Goal: Task Accomplishment & Management: Complete application form

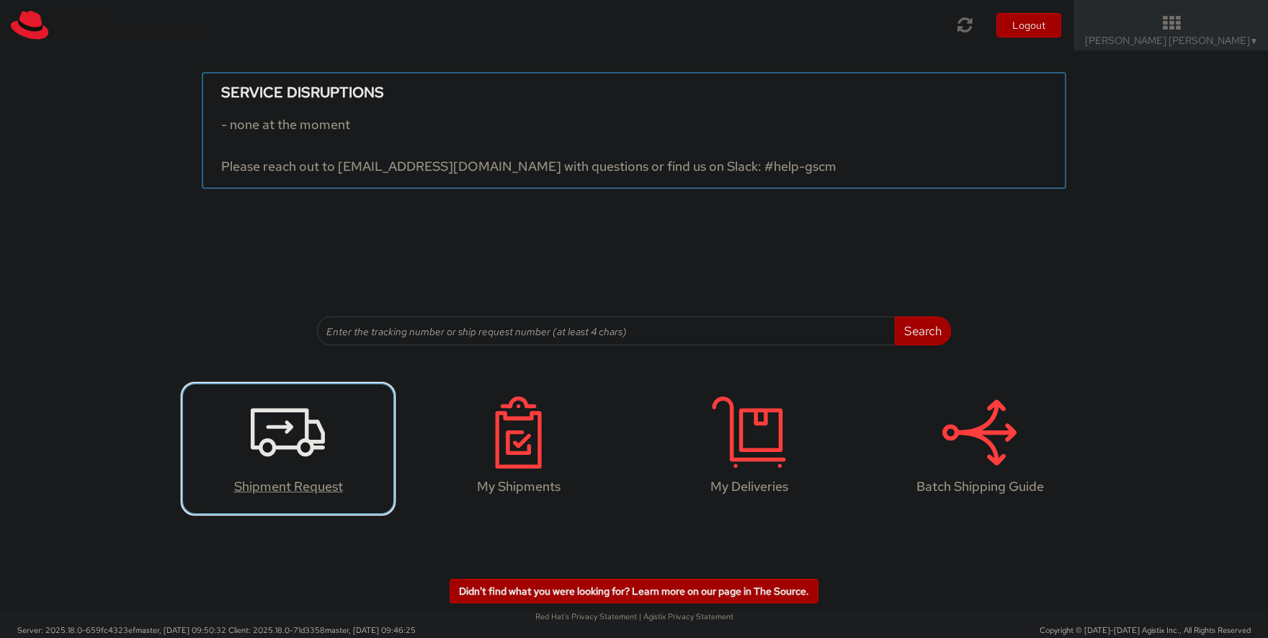
click at [281, 429] on icon at bounding box center [288, 432] width 74 height 72
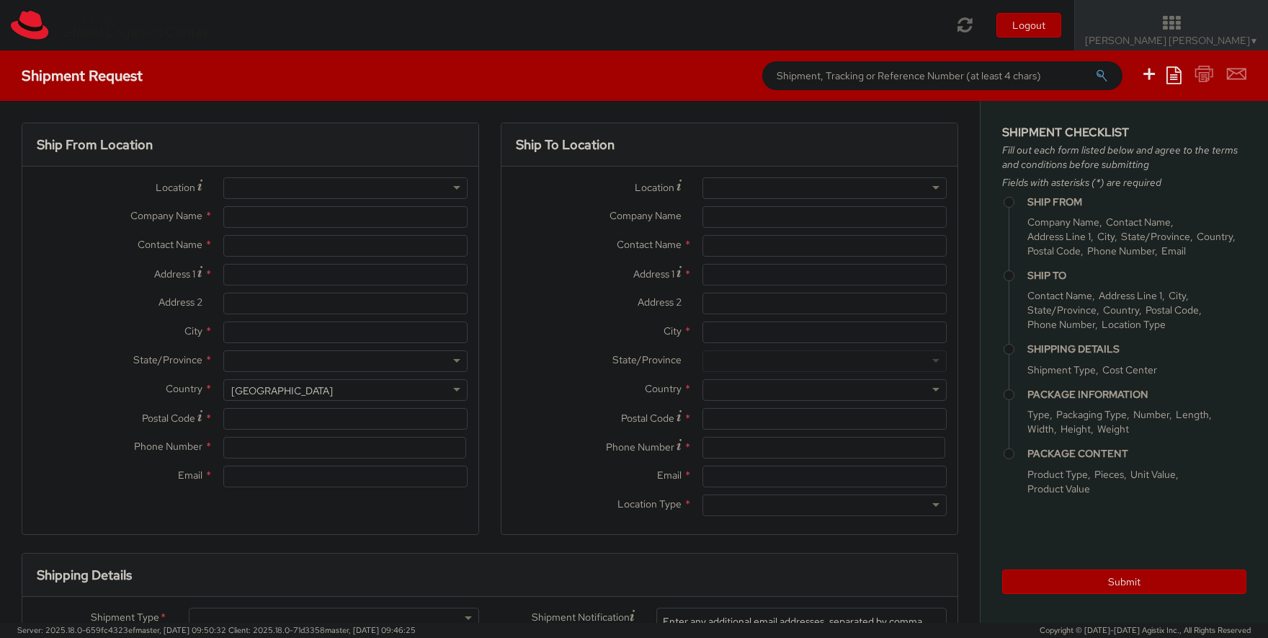
select select "734"
select select
click at [249, 186] on div at bounding box center [345, 188] width 244 height 22
type input "Red Hat"
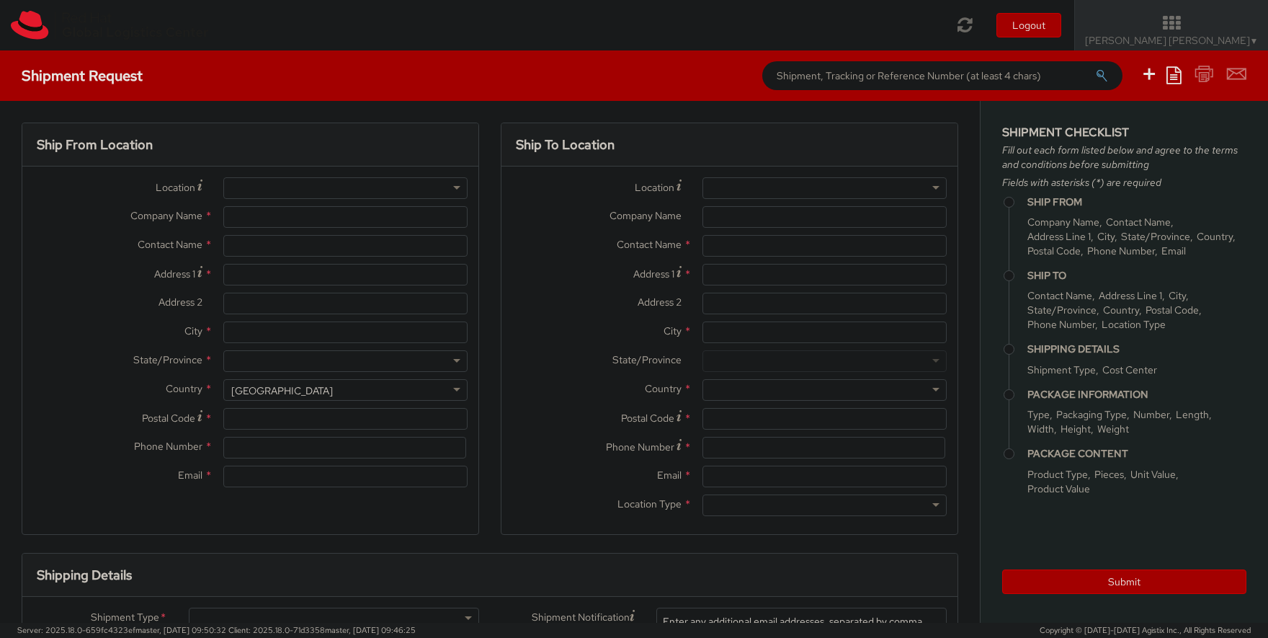
type input "[PERSON_NAME] [PERSON_NAME]"
type input "[EMAIL_ADDRESS][DOMAIN_NAME]"
click at [233, 240] on input "[PERSON_NAME] [PERSON_NAME]" at bounding box center [345, 246] width 244 height 22
type input "[PERSON_NAME] [PERSON_NAME]"
click at [274, 281] on input "Address 1 *" at bounding box center [345, 275] width 244 height 22
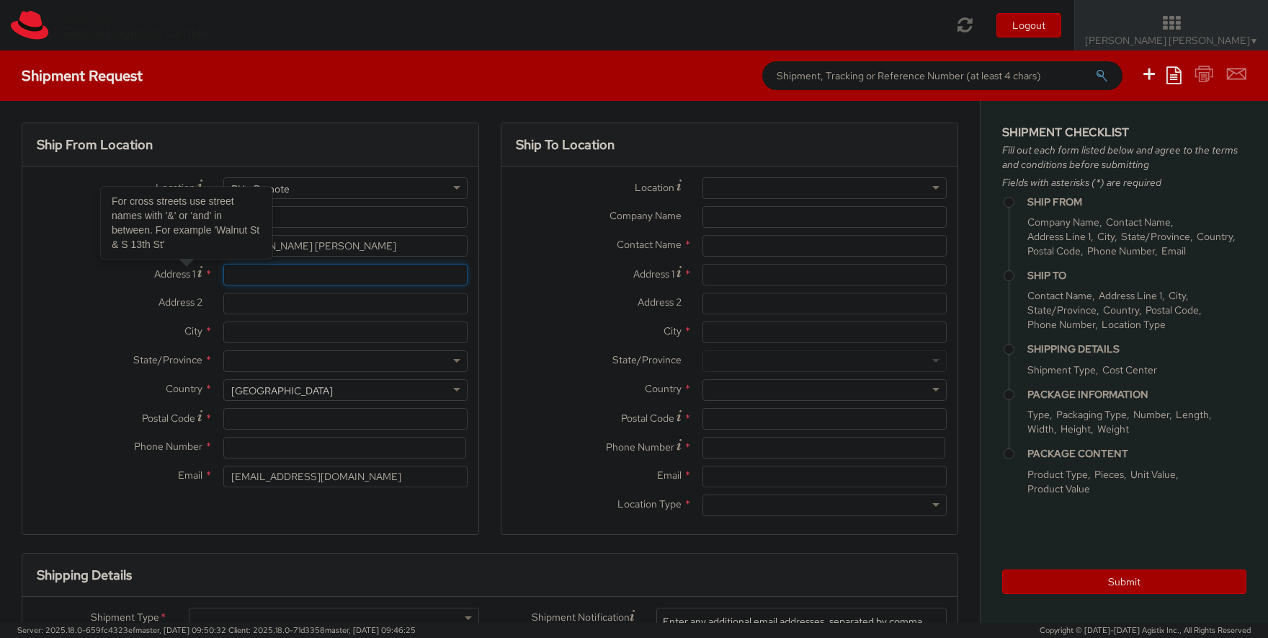
click at [280, 276] on input "Address 1 For cross streets use street names with '&' or 'and' in between. For …" at bounding box center [345, 275] width 244 height 22
type input "[STREET_ADDRESS][PERSON_NAME][PERSON_NAME]"
click at [297, 334] on input "City *" at bounding box center [345, 332] width 244 height 22
type input "Baião"
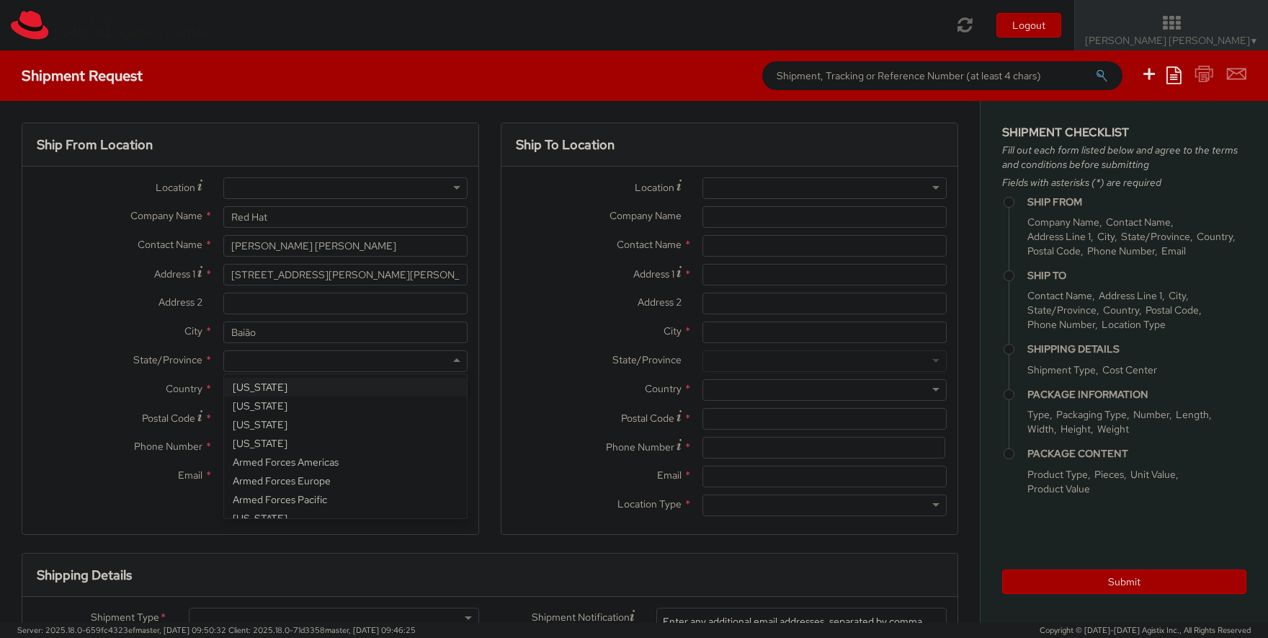
click at [289, 365] on div at bounding box center [345, 361] width 244 height 22
click at [82, 362] on label "State/Province *" at bounding box center [117, 359] width 190 height 19
click at [354, 391] on div "[GEOGRAPHIC_DATA]" at bounding box center [345, 390] width 244 height 22
select select "CM"
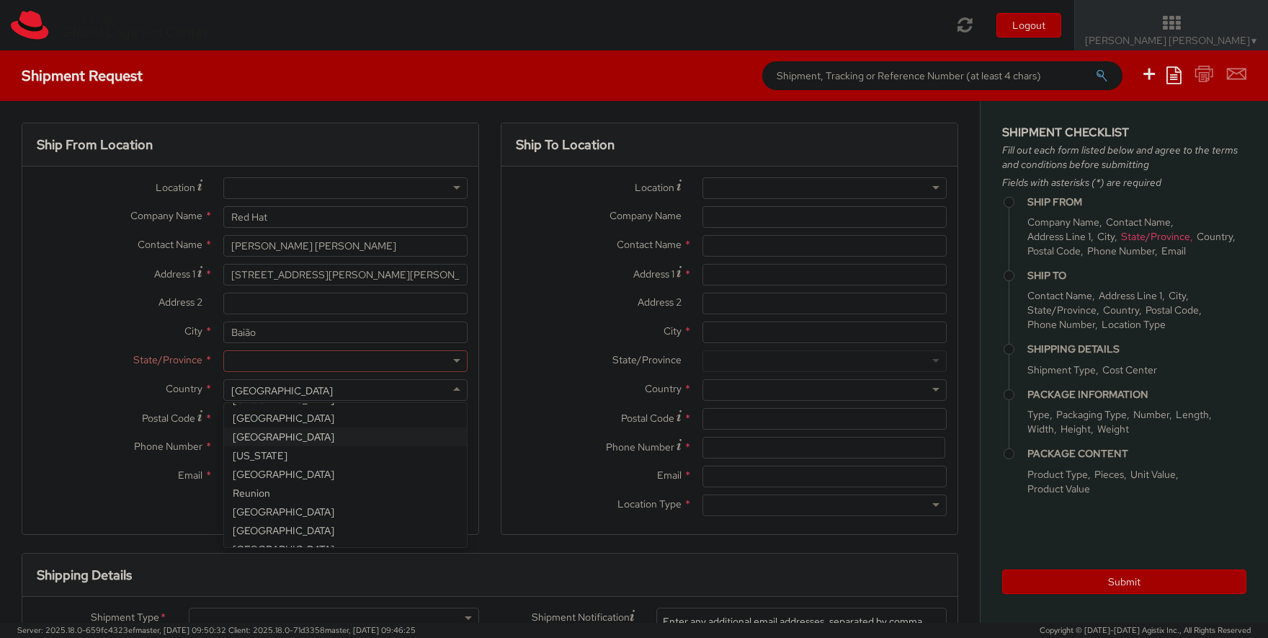
select select "KGS"
click at [326, 436] on div "Location * [GEOGRAPHIC_DATA] - [GEOGRAPHIC_DATA] - [GEOGRAPHIC_DATA] [GEOGRAPHI…" at bounding box center [250, 335] width 456 height 317
click at [328, 363] on div at bounding box center [345, 361] width 244 height 22
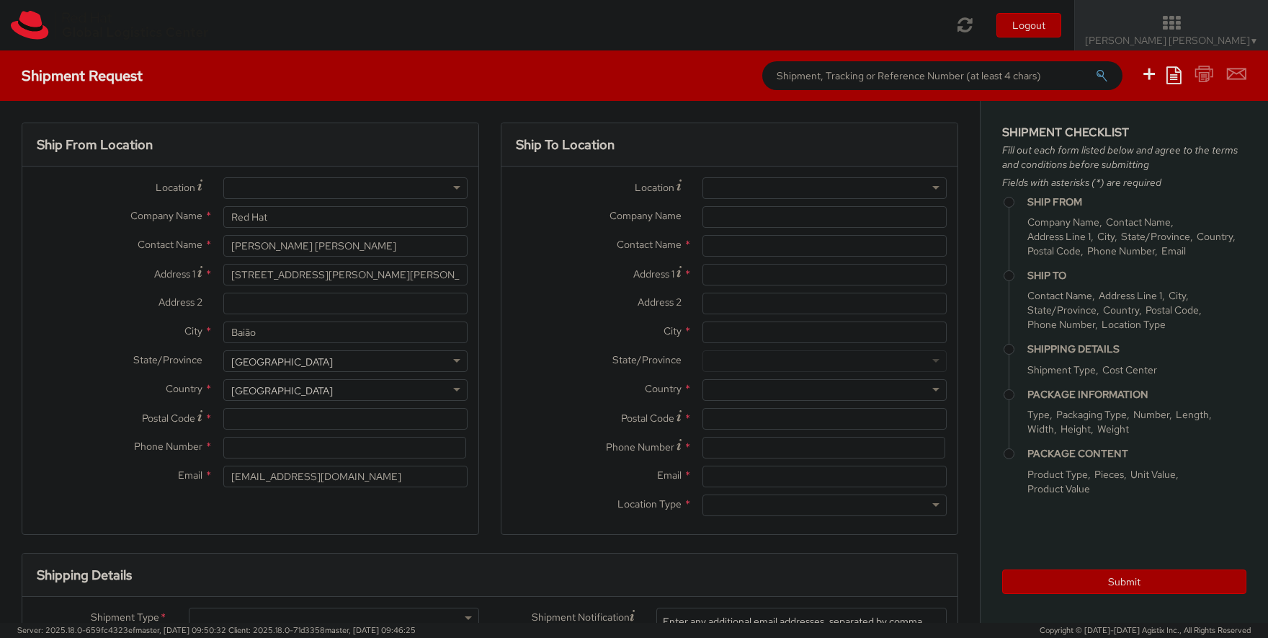
click at [348, 480] on div "Location * [GEOGRAPHIC_DATA] - [GEOGRAPHIC_DATA] - [GEOGRAPHIC_DATA] [GEOGRAPHI…" at bounding box center [250, 335] width 456 height 317
click at [338, 417] on input "Postal Code *" at bounding box center [345, 419] width 244 height 22
type input "4640-125"
click at [348, 449] on input at bounding box center [344, 448] width 243 height 22
type input "[PHONE_NUMBER]"
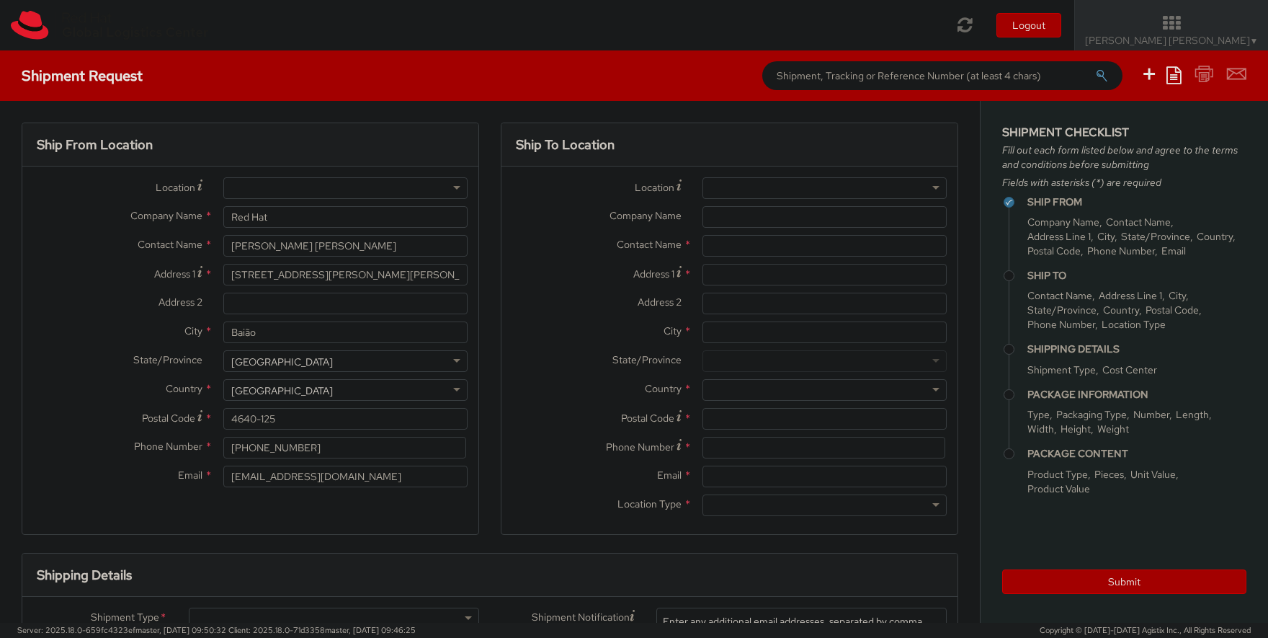
click at [750, 190] on div at bounding box center [824, 188] width 244 height 22
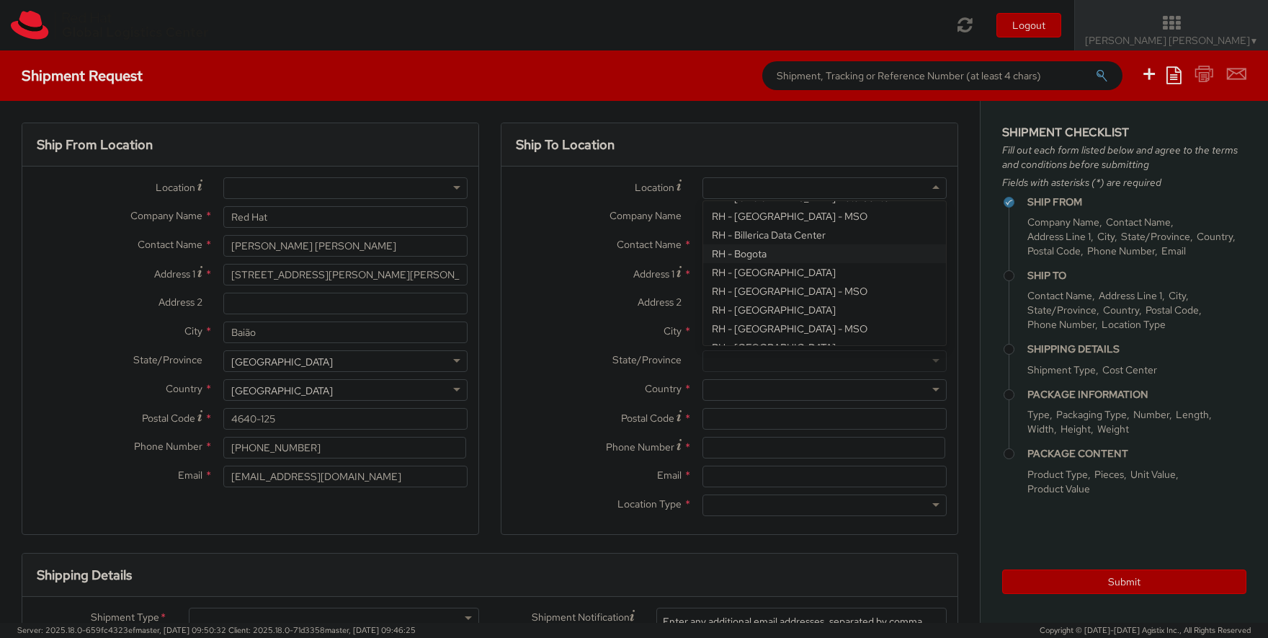
scroll to position [333, 0]
click at [855, 314] on div "Location * [GEOGRAPHIC_DATA] - [GEOGRAPHIC_DATA] - [GEOGRAPHIC_DATA] [GEOGRAPHI…" at bounding box center [729, 350] width 456 height 346
type input "Red Hat Czech s.r.o."
type input "Purkynova 647/111"
type input "[GEOGRAPHIC_DATA]"
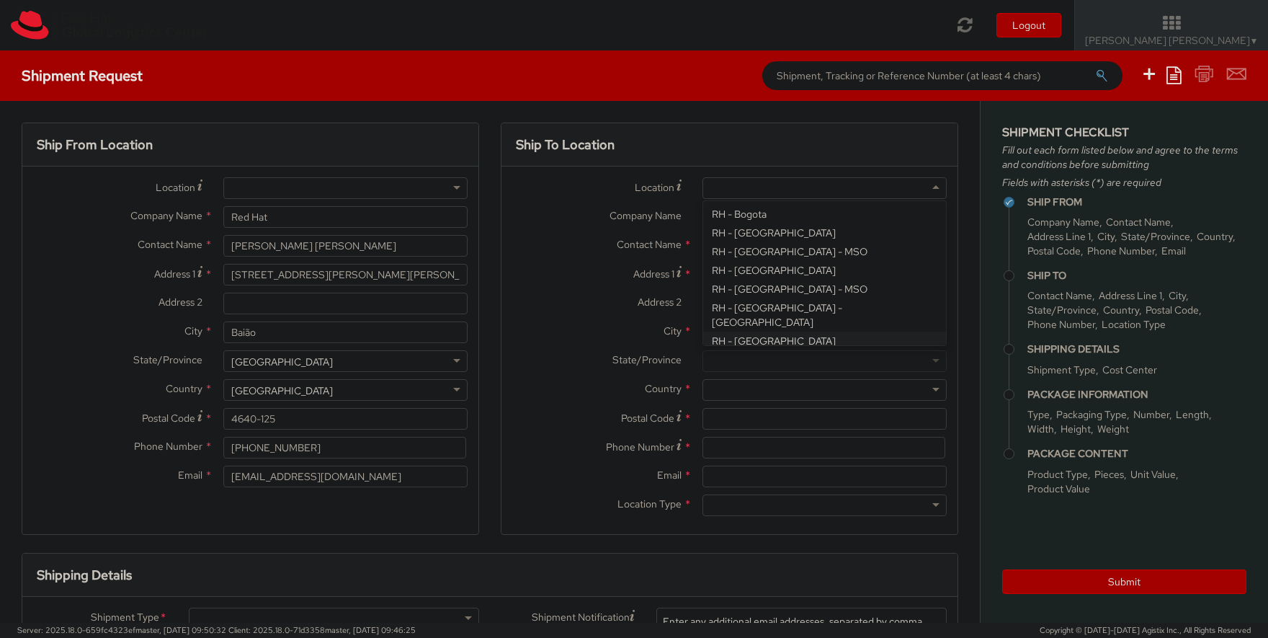
type input "621 00"
type input "420 532 294 555"
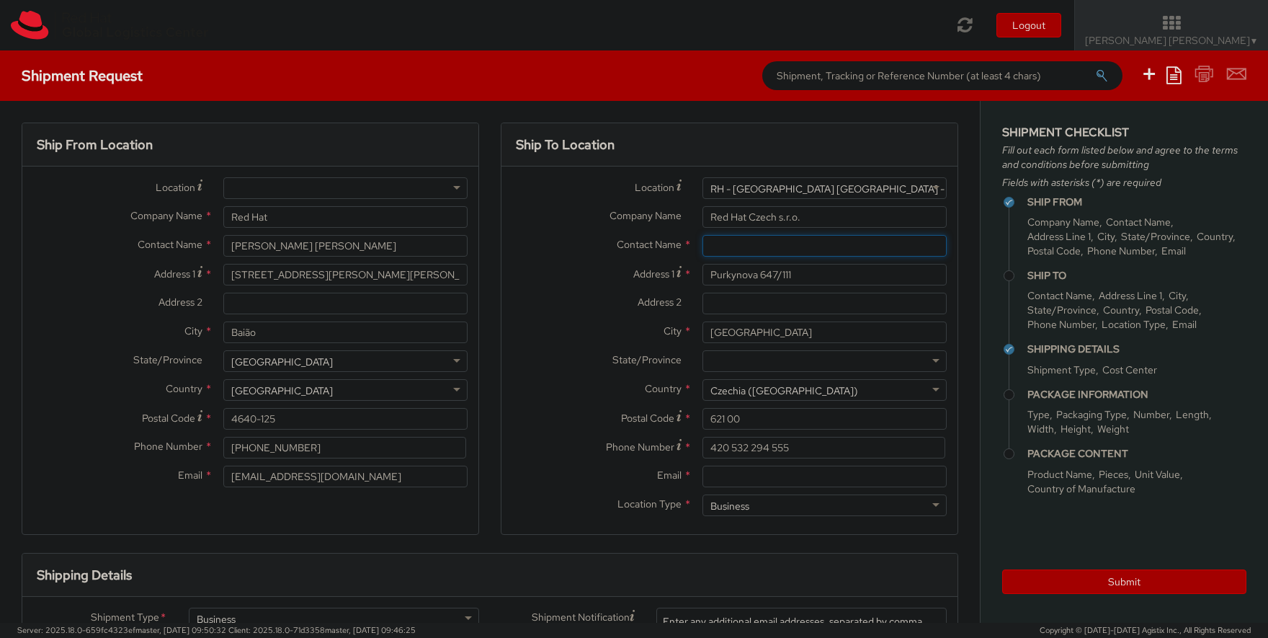
click at [771, 250] on input "text" at bounding box center [824, 246] width 244 height 22
paste input "Attn: Red Hat IT - Endpoint Systems"
type input "Attn: Red Hat IT - Endpoint Systems"
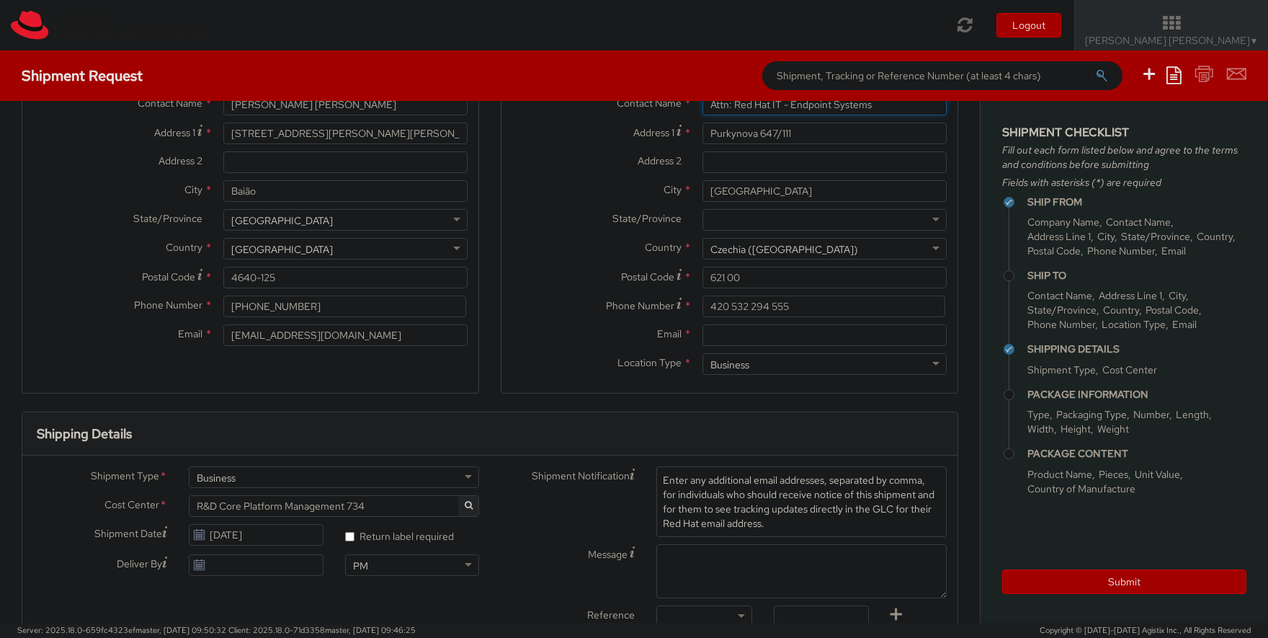
scroll to position [166, 0]
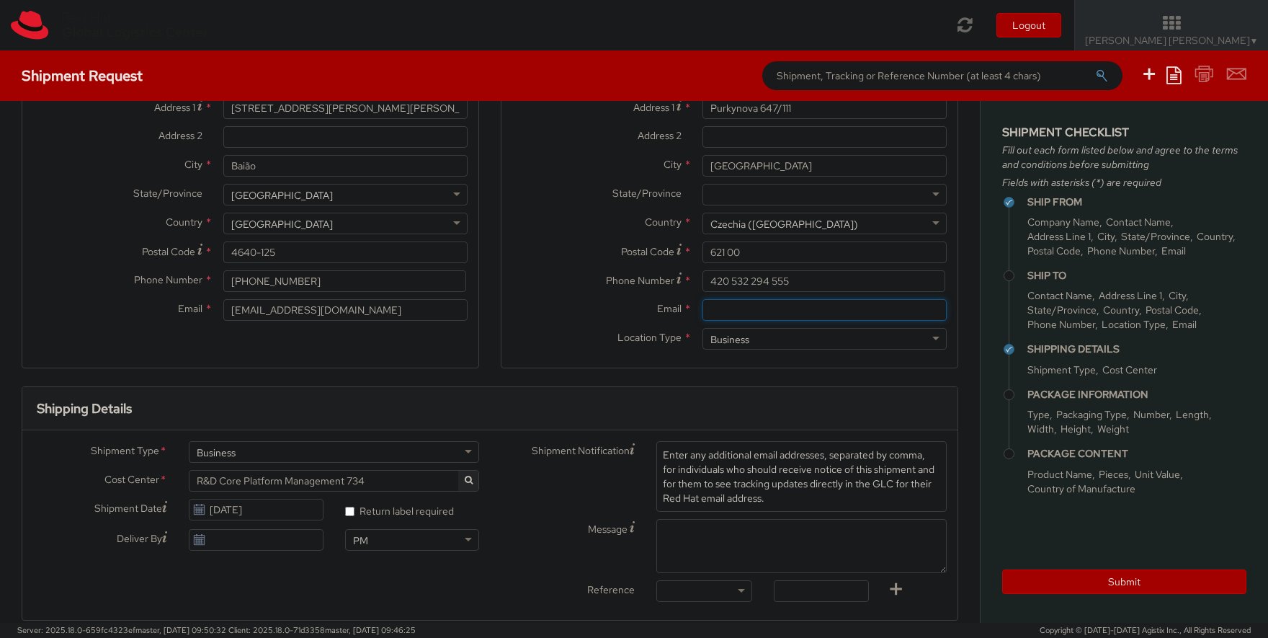
click at [735, 314] on input "Email *" at bounding box center [824, 310] width 244 height 22
paste input "[EMAIL_ADDRESS][DOMAIN_NAME]"
type input "[EMAIL_ADDRESS][DOMAIN_NAME]"
click at [585, 378] on div "Ship To Location Location * [GEOGRAPHIC_DATA] - [GEOGRAPHIC_DATA] [GEOGRAPHIC_D…" at bounding box center [730, 171] width 458 height 430
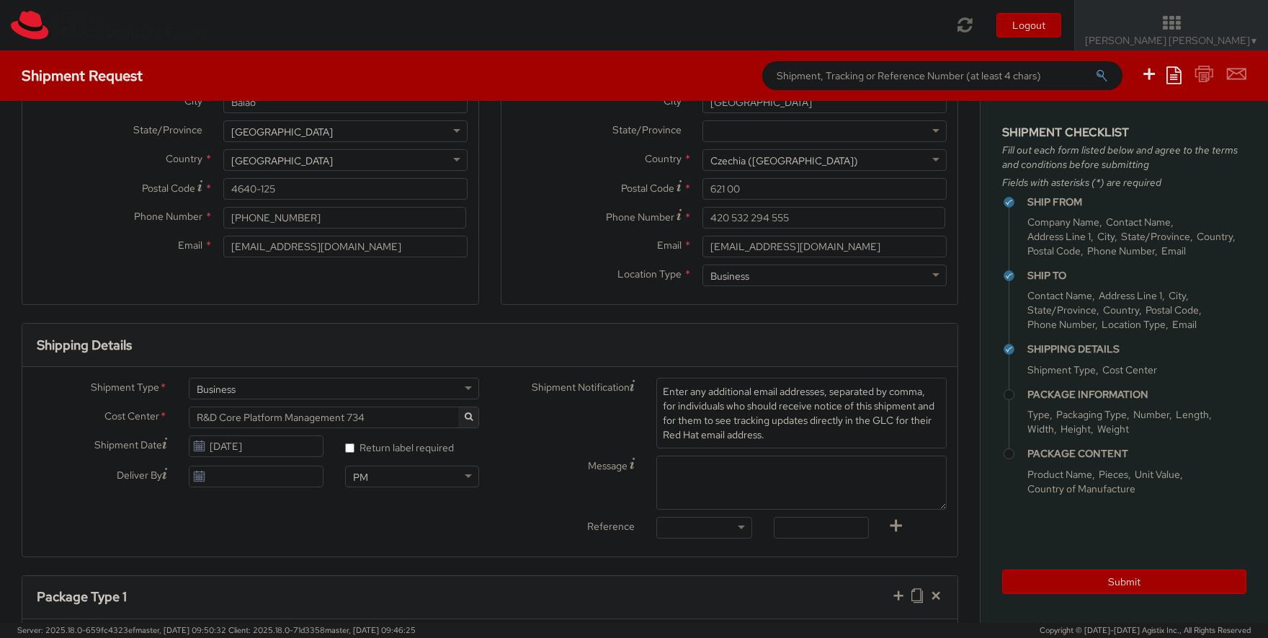
scroll to position [249, 0]
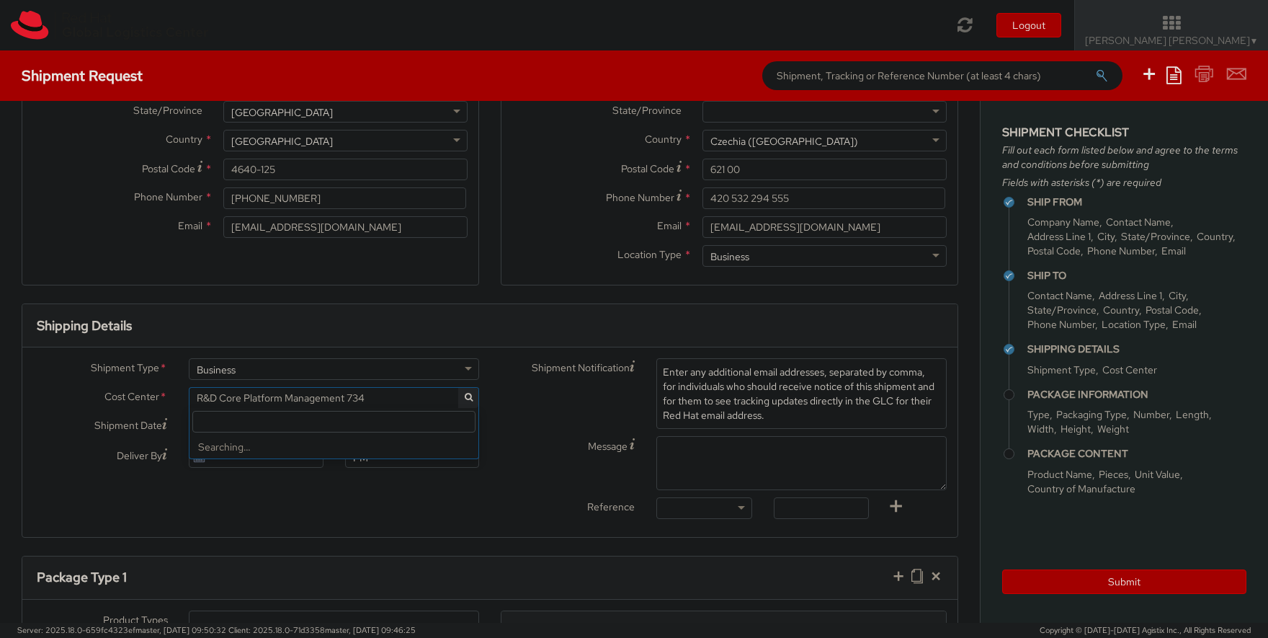
click at [450, 398] on span "R&D Core Platform Management 734" at bounding box center [334, 397] width 275 height 13
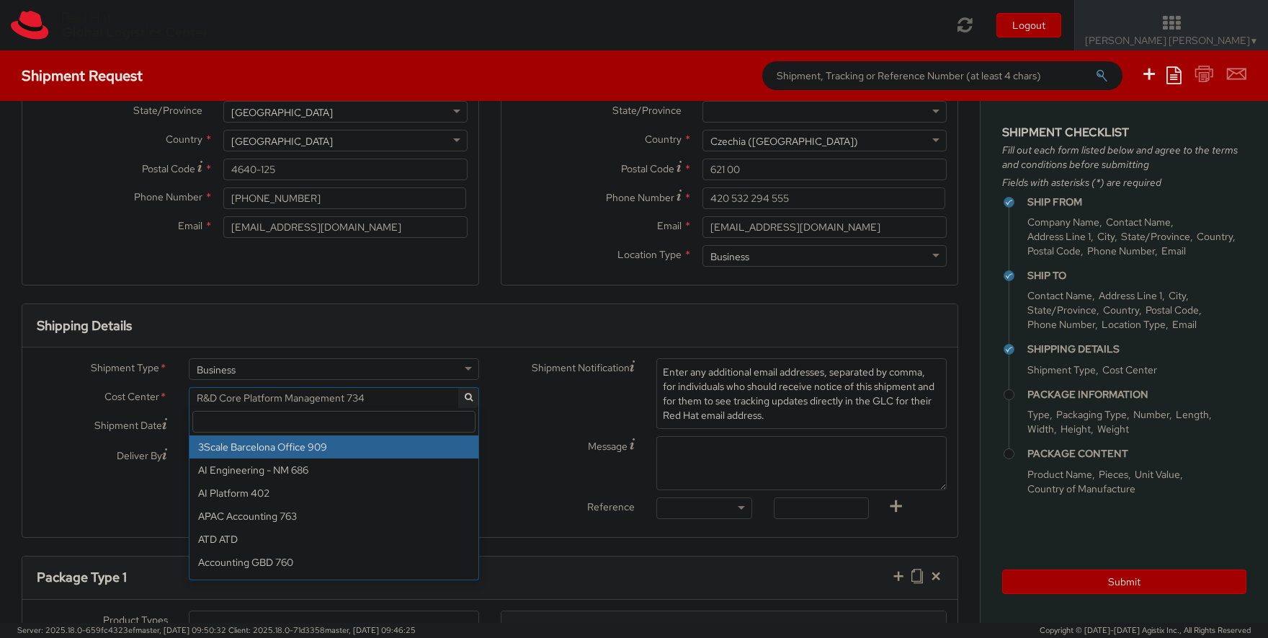
click at [223, 420] on input "search" at bounding box center [333, 422] width 283 height 22
type input "it f"
select select "850"
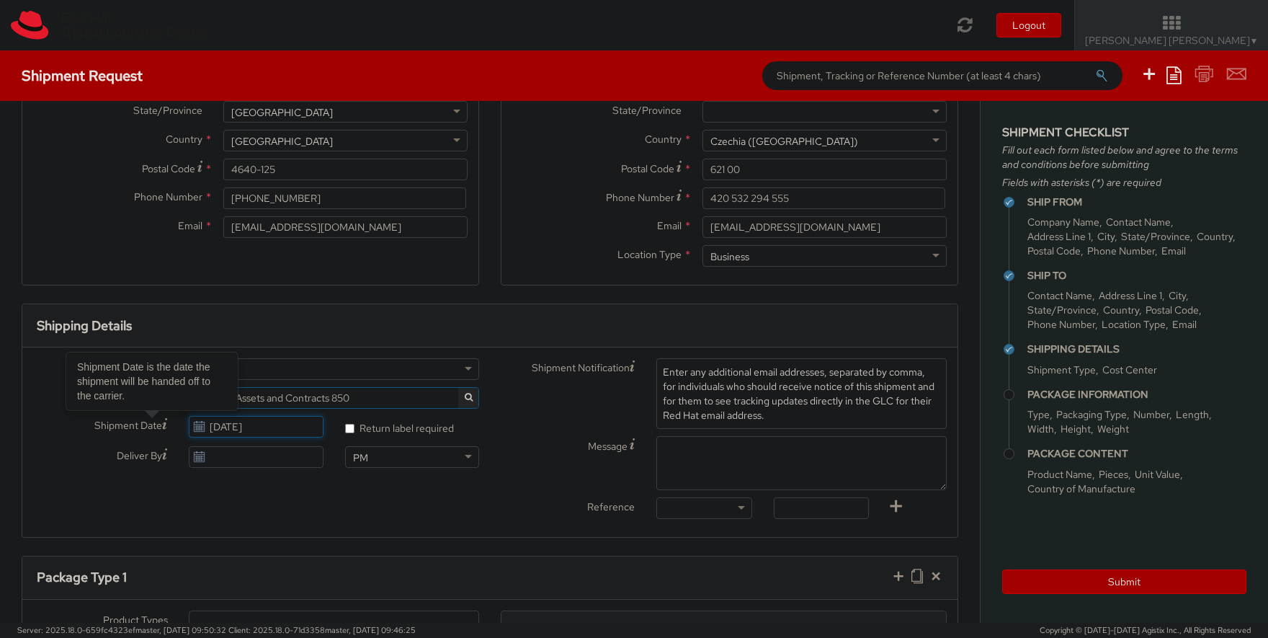
click at [244, 429] on input "[DATE]" at bounding box center [256, 427] width 134 height 22
click at [316, 308] on td "11" at bounding box center [314, 314] width 26 height 22
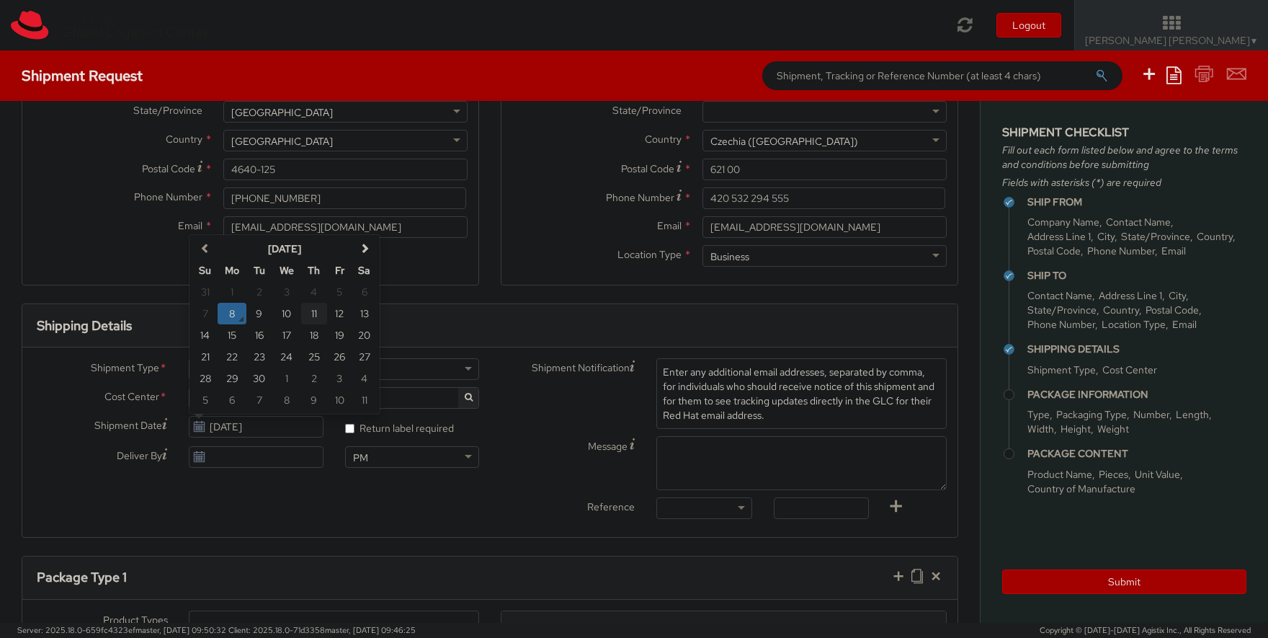
type input "[DATE]"
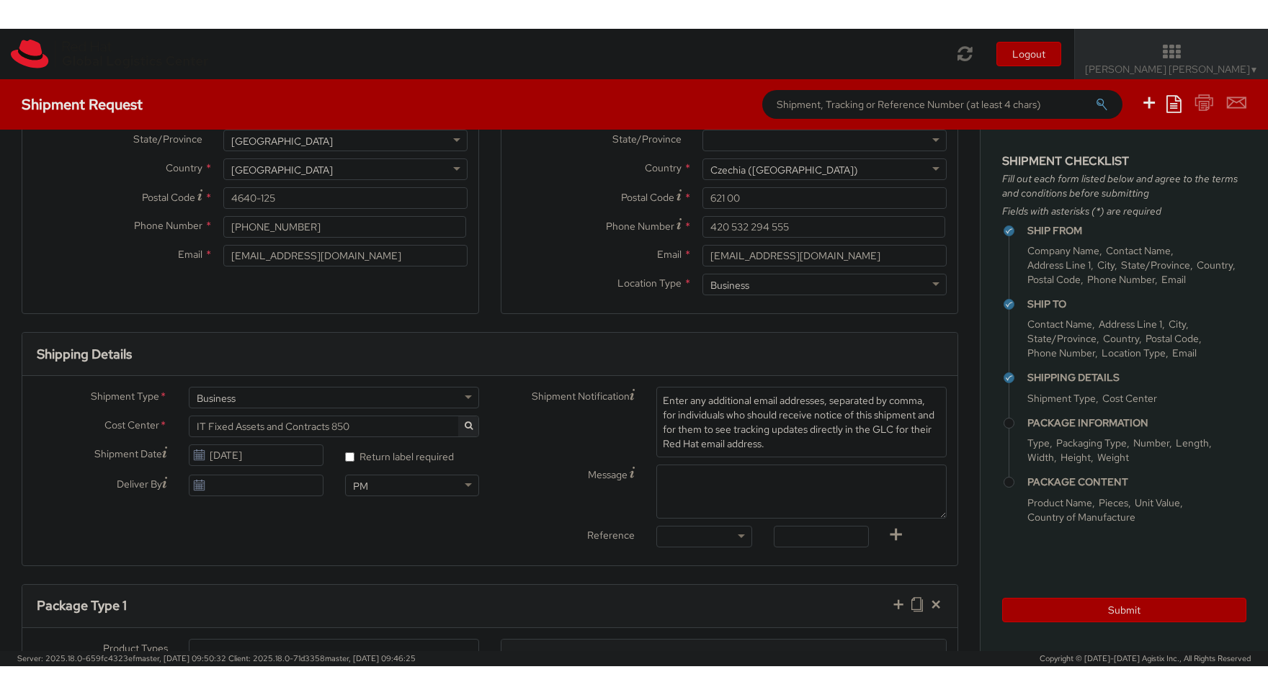
scroll to position [333, 0]
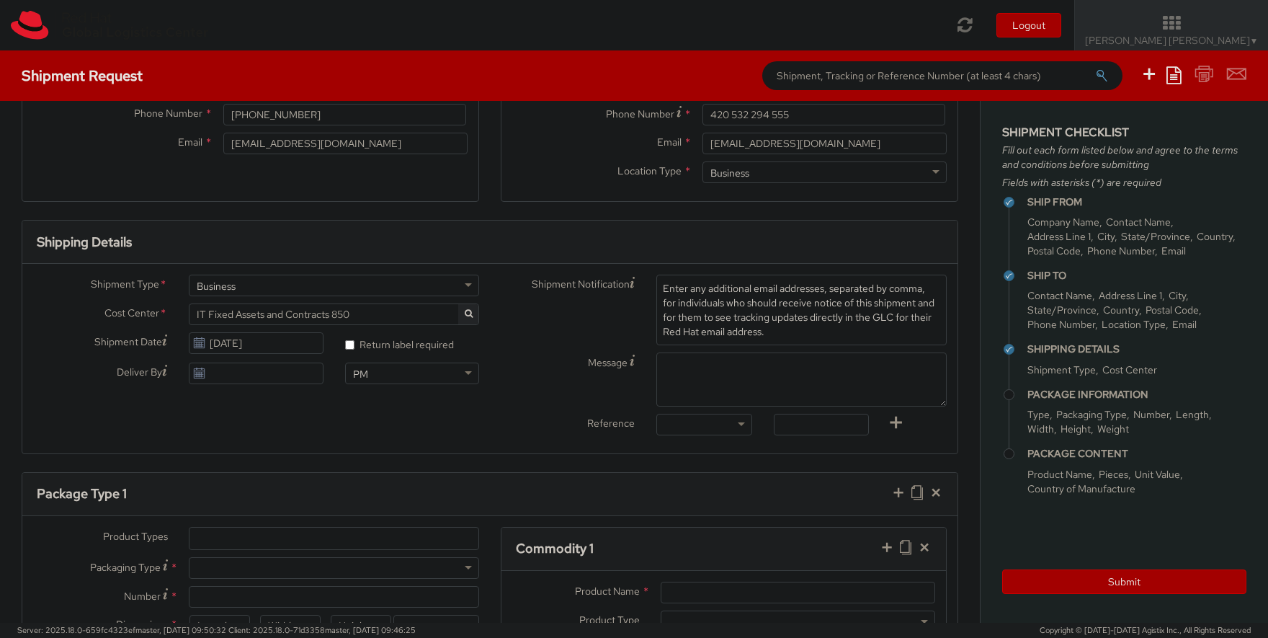
click at [713, 419] on div at bounding box center [703, 425] width 95 height 22
click at [710, 449] on div "Shipment Type * Business Business Business Cost Center * R&D Core Platform Mana…" at bounding box center [489, 358] width 935 height 189
click at [845, 424] on input "text" at bounding box center [821, 425] width 95 height 22
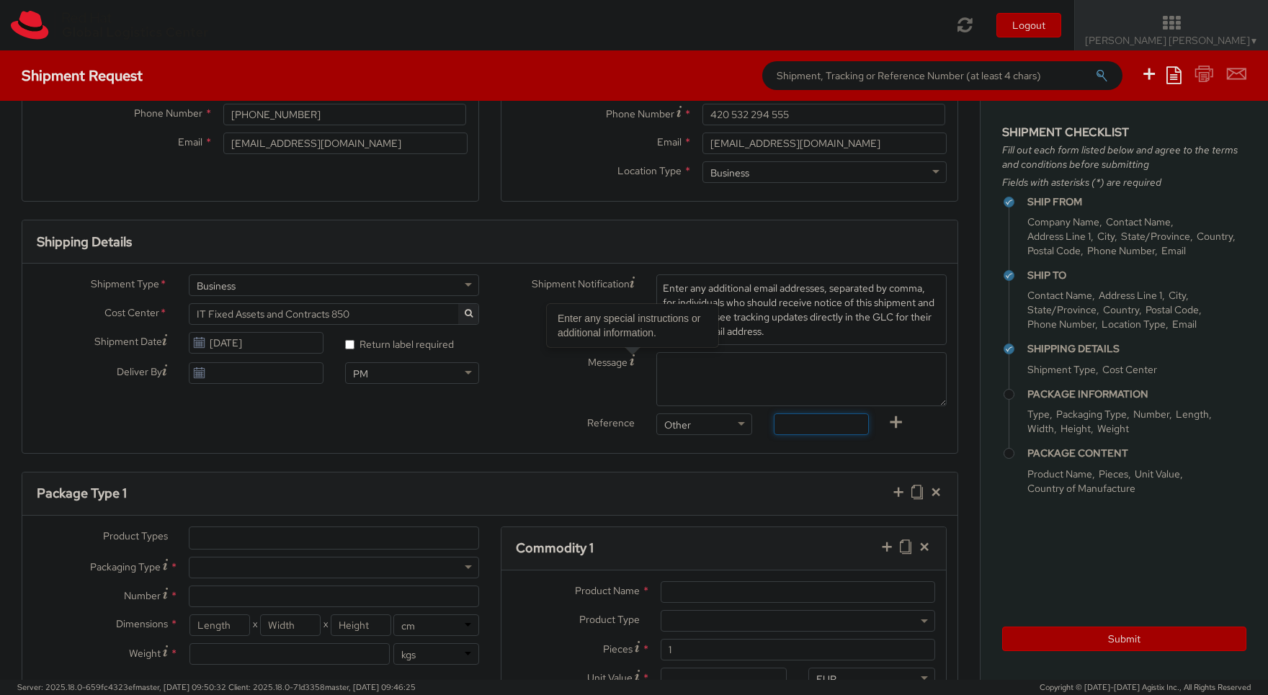
paste input "RPCI"
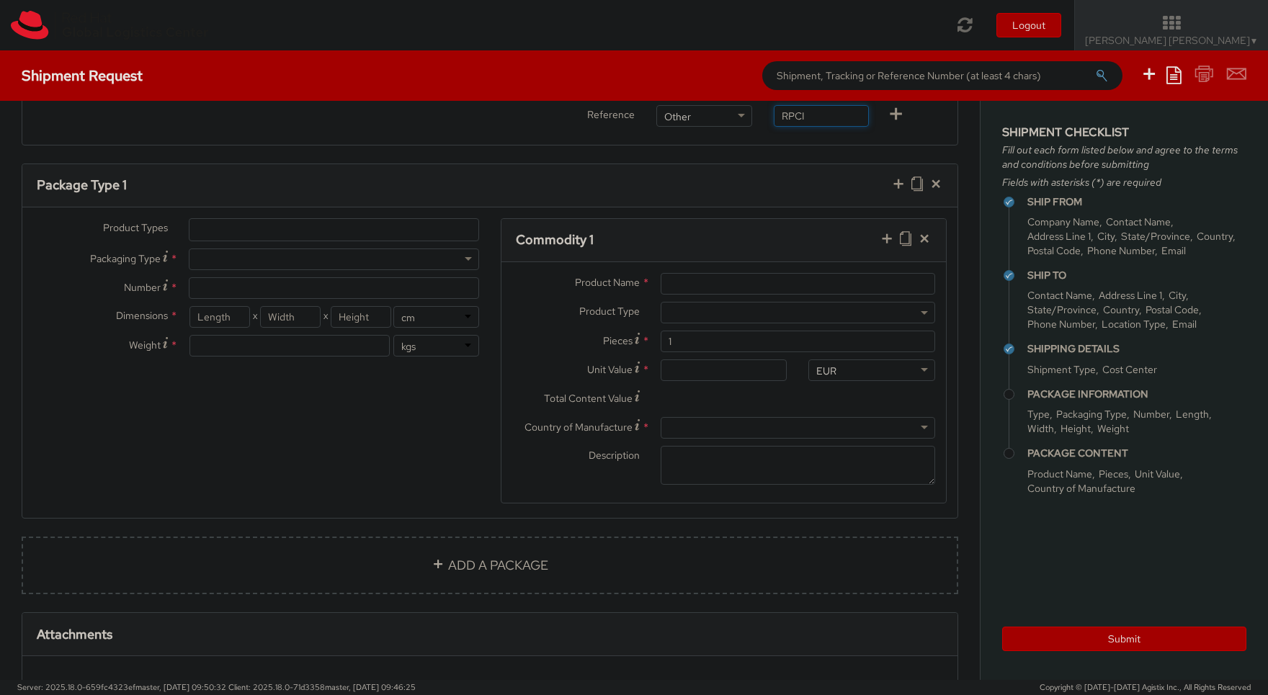
scroll to position [666, 0]
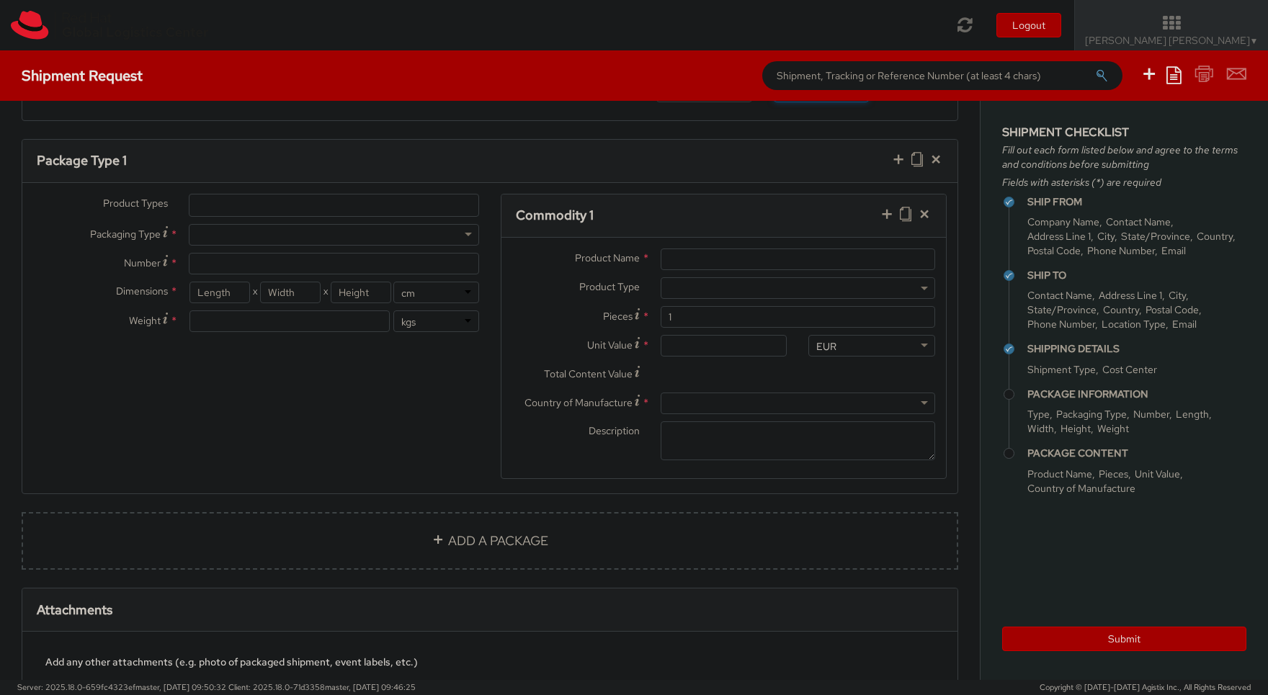
type input "RPCI"
click at [260, 209] on ul at bounding box center [333, 206] width 289 height 22
paste input "Laptop"
type input "Laptop"
click at [295, 160] on div "Package Type 1" at bounding box center [489, 161] width 935 height 43
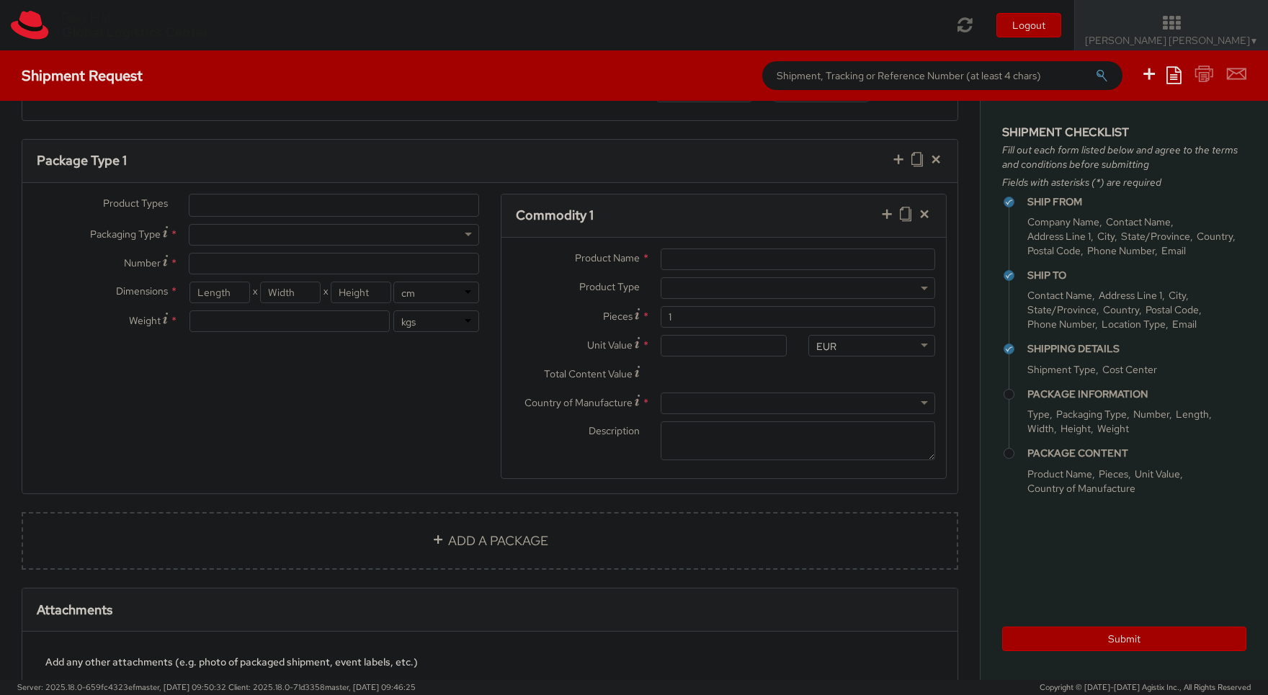
click at [295, 201] on ul at bounding box center [333, 206] width 289 height 22
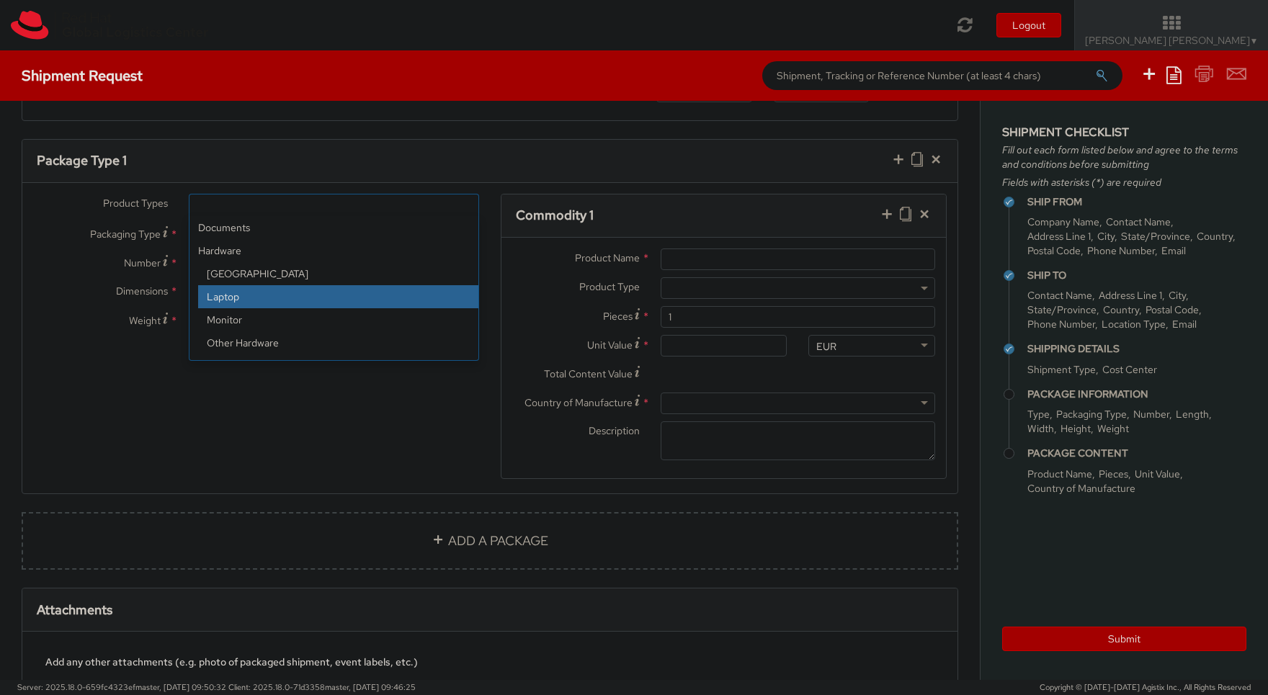
select select "LAPTOP"
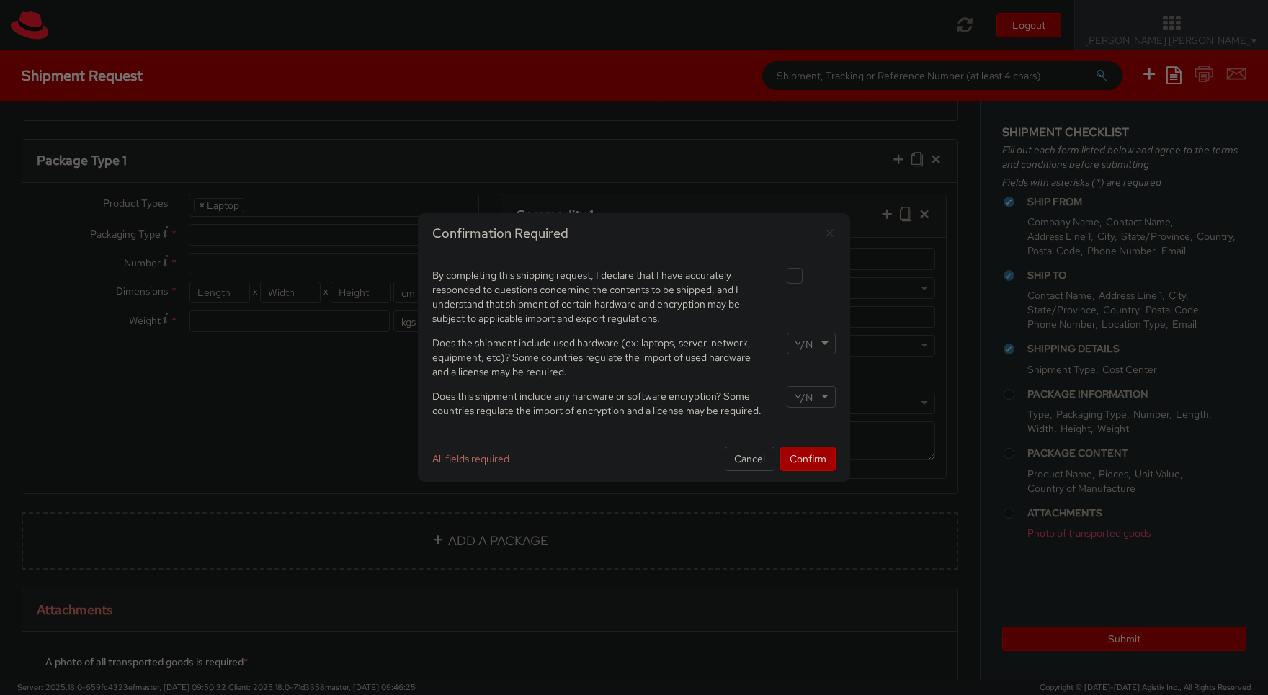
click at [814, 347] on input "select-one" at bounding box center [805, 344] width 21 height 14
click at [803, 388] on div "By completing this shipping request, I declare that I have accurately responded…" at bounding box center [633, 345] width 425 height 160
click at [826, 400] on div at bounding box center [811, 397] width 49 height 22
click at [821, 445] on div "Confirmation Required By completing this shipping request, I declare that I hav…" at bounding box center [634, 347] width 432 height 269
click at [821, 463] on button "Confirm" at bounding box center [807, 459] width 55 height 24
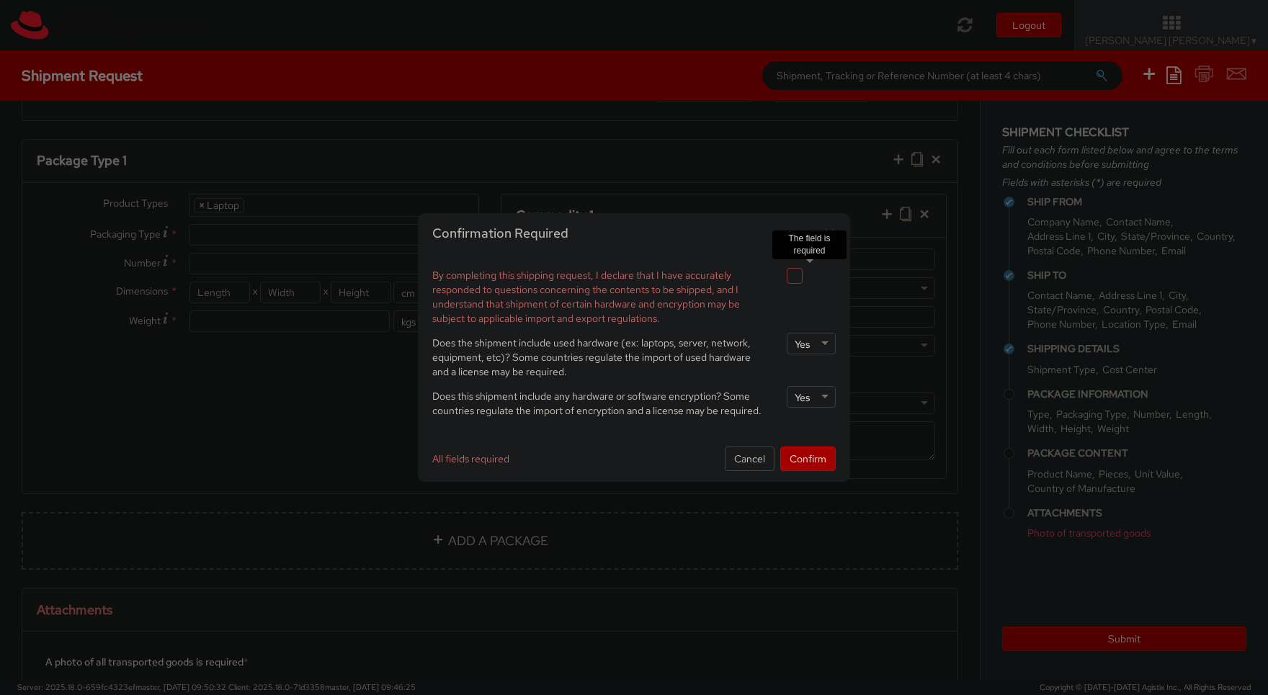
click at [787, 274] on div at bounding box center [811, 274] width 71 height 19
click at [794, 276] on label at bounding box center [795, 276] width 16 height 16
click at [782, 276] on input "checkbox" at bounding box center [777, 276] width 9 height 9
checkbox input "true"
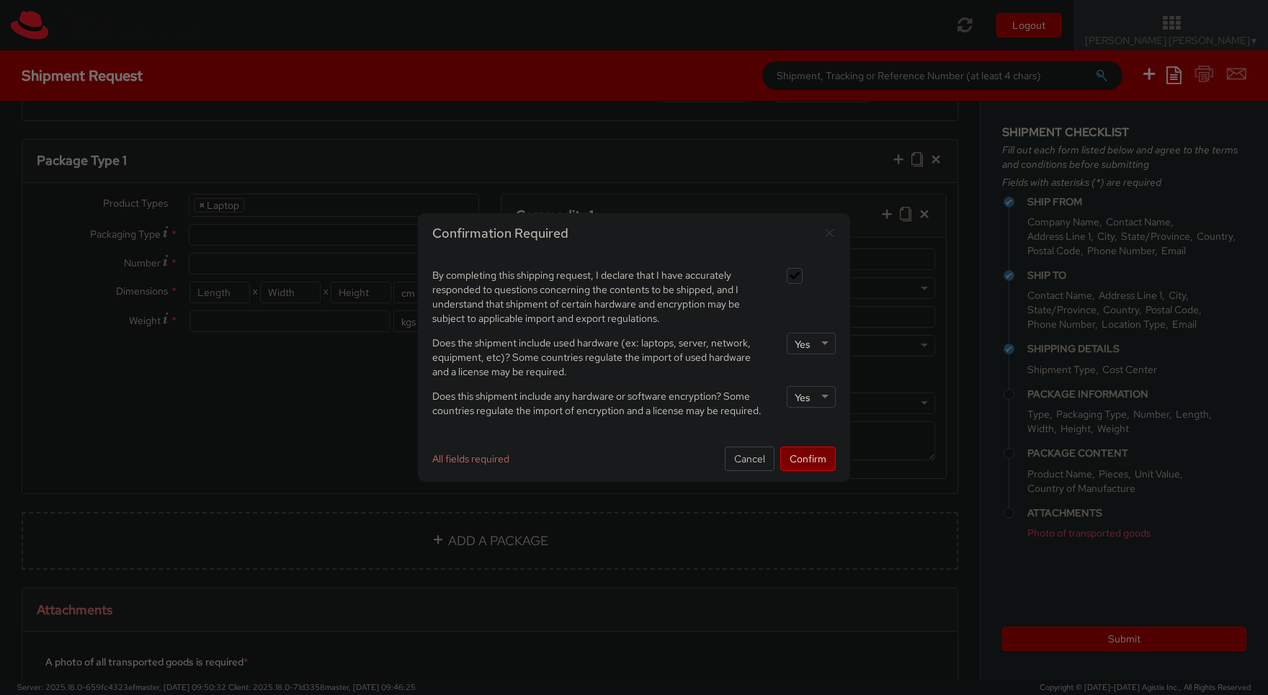
click at [813, 463] on button "Confirm" at bounding box center [807, 459] width 55 height 24
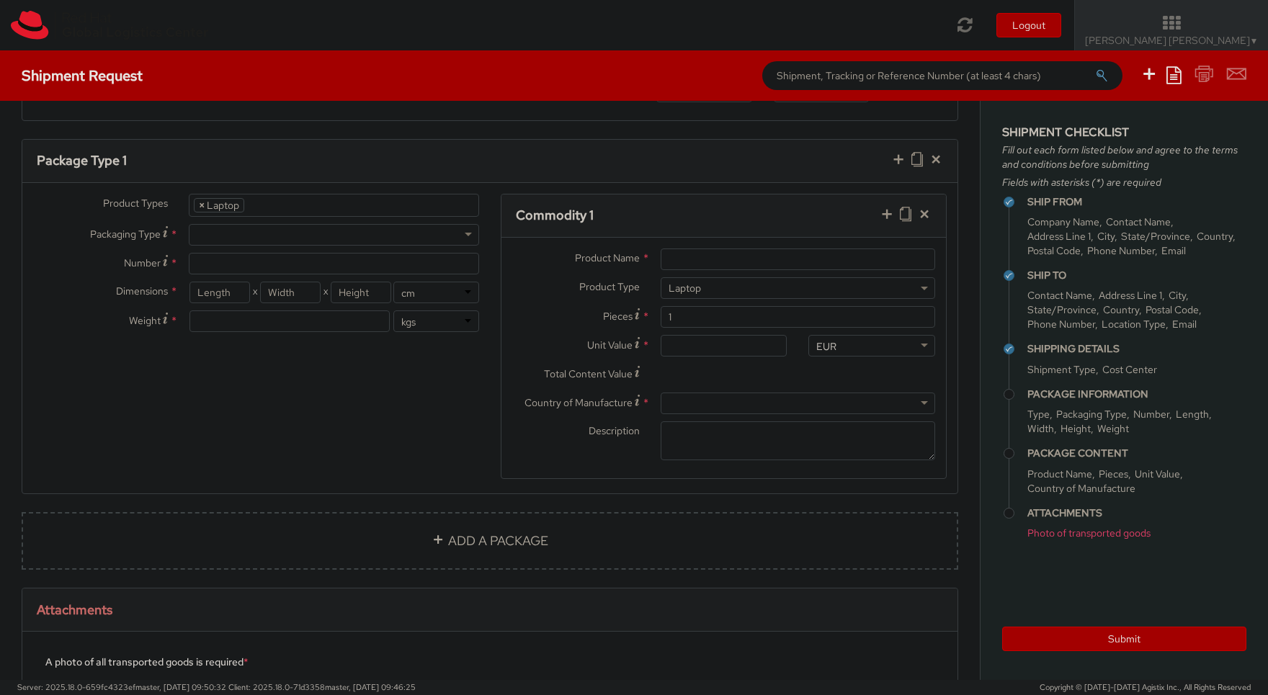
click at [318, 238] on div at bounding box center [334, 235] width 290 height 22
click at [321, 279] on div "Product Types * Documents Docking Station Laptop Monitor Other Hardware Server …" at bounding box center [256, 270] width 468 height 153
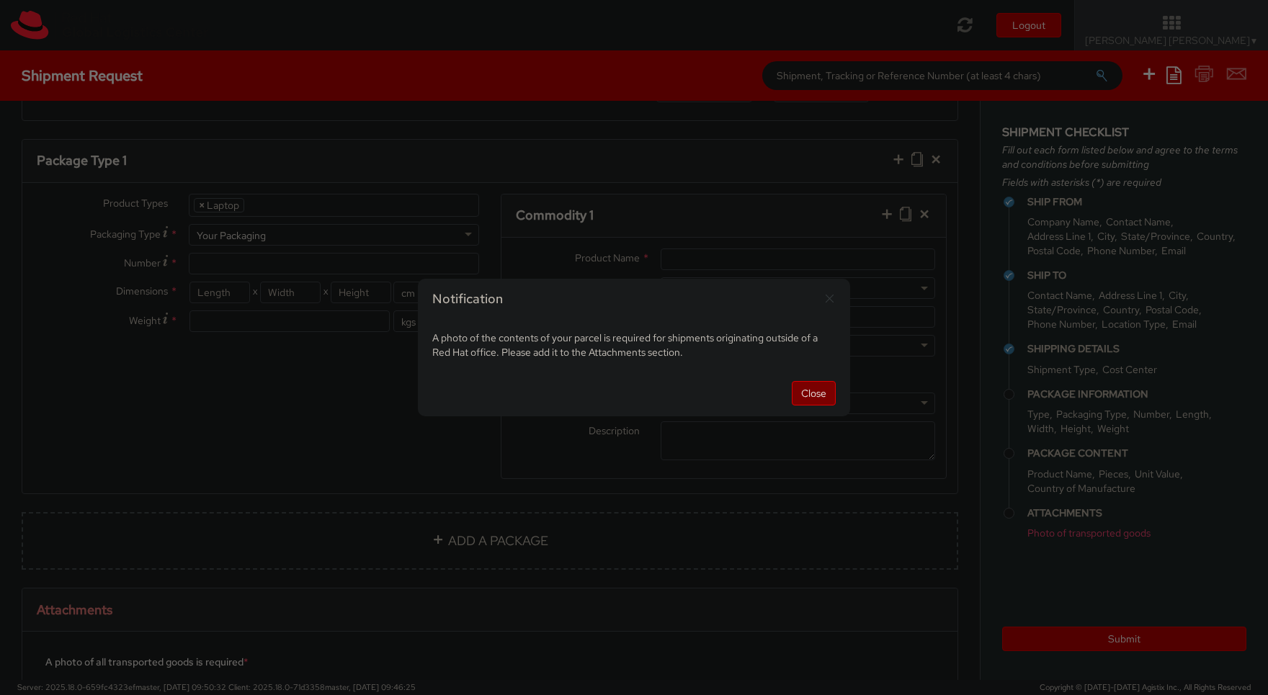
click at [816, 396] on button "Close" at bounding box center [814, 393] width 44 height 24
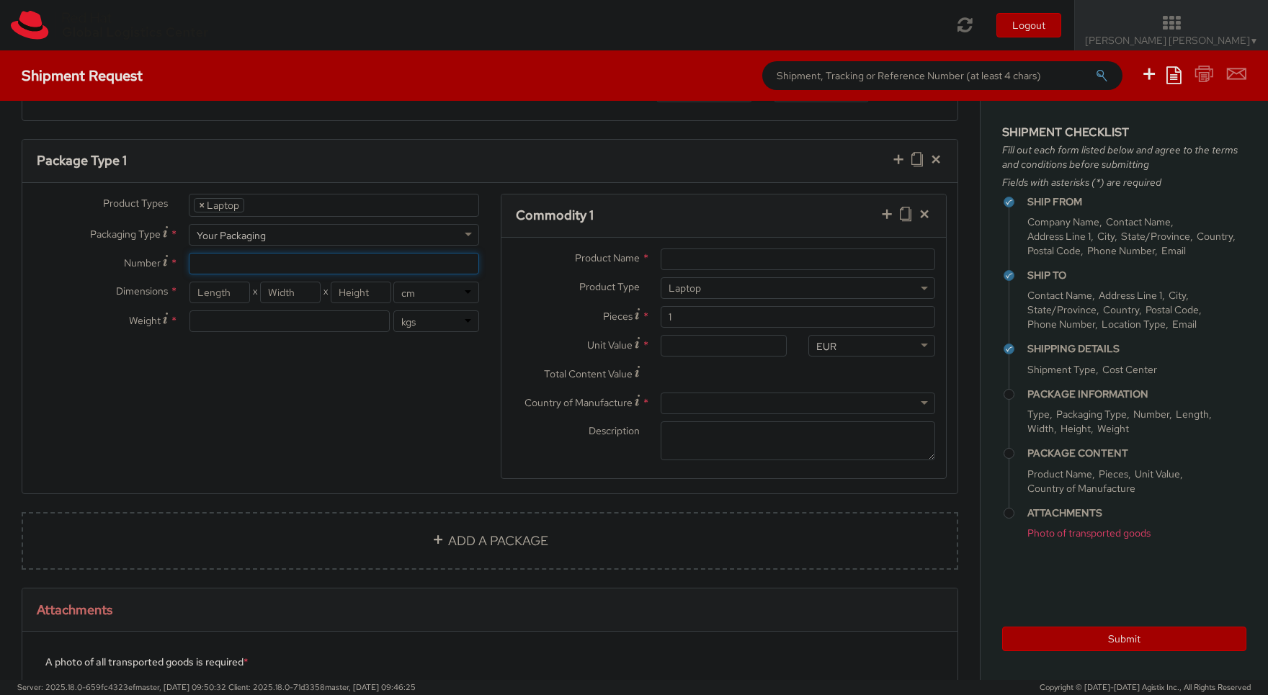
click at [327, 266] on input "Number *" at bounding box center [334, 264] width 290 height 22
click at [202, 263] on input "Number Number of identical packages of specified type and dimensions *" at bounding box center [334, 264] width 290 height 22
type input "1"
click at [226, 289] on input "number" at bounding box center [219, 293] width 61 height 22
type input "51"
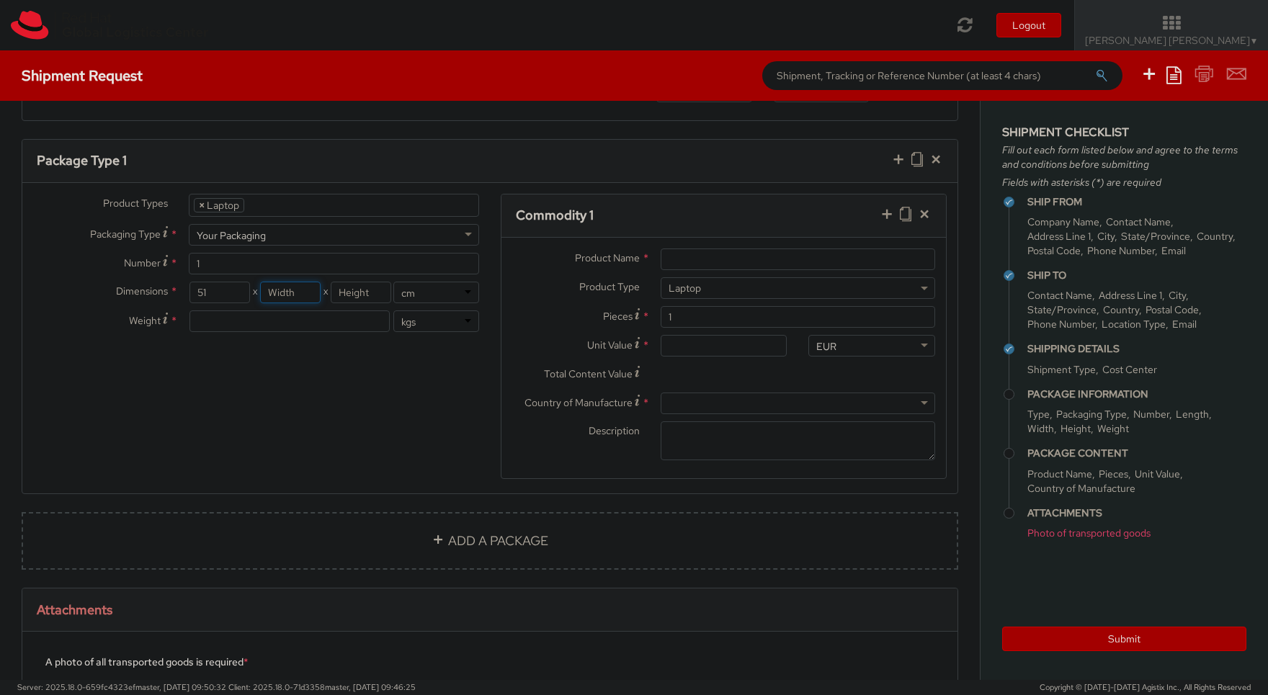
click at [300, 287] on input "number" at bounding box center [290, 293] width 61 height 22
click at [361, 295] on input "number" at bounding box center [361, 293] width 61 height 22
type input "32"
click at [272, 290] on input "number" at bounding box center [290, 293] width 61 height 22
type input "8"
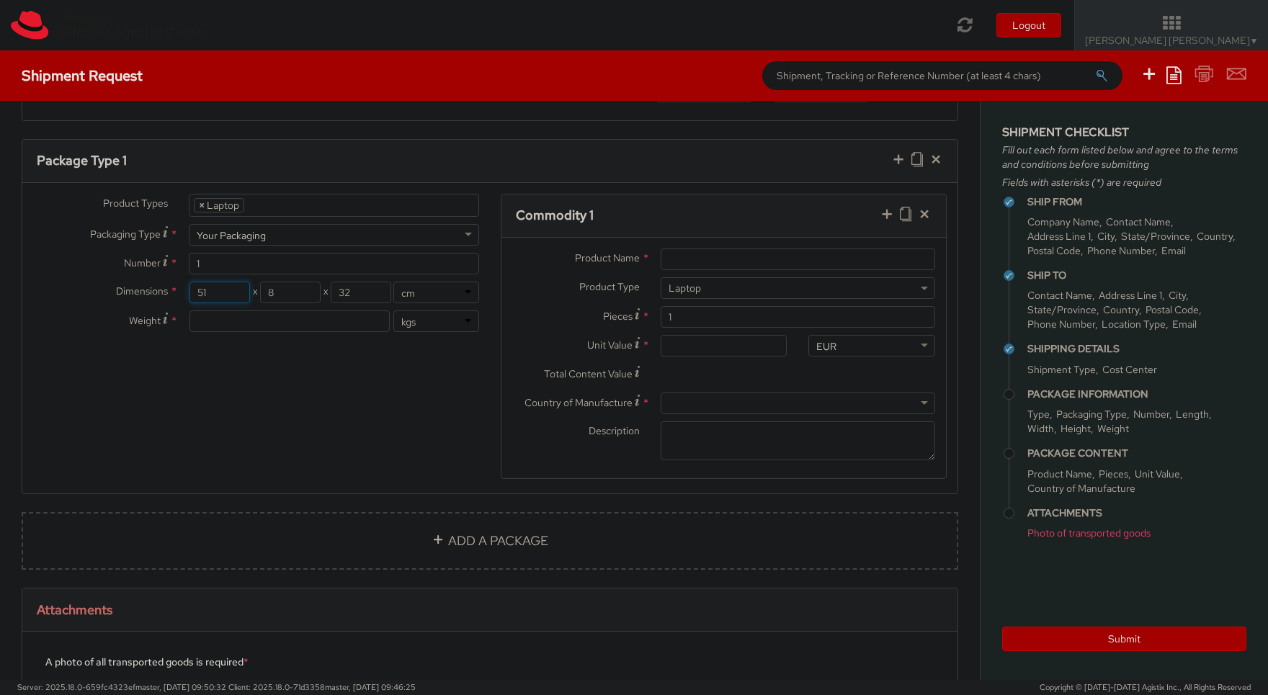
click at [236, 290] on input "51" at bounding box center [219, 293] width 61 height 22
type input "5"
type input "51"
click at [259, 325] on input "number" at bounding box center [289, 322] width 200 height 22
type input "4"
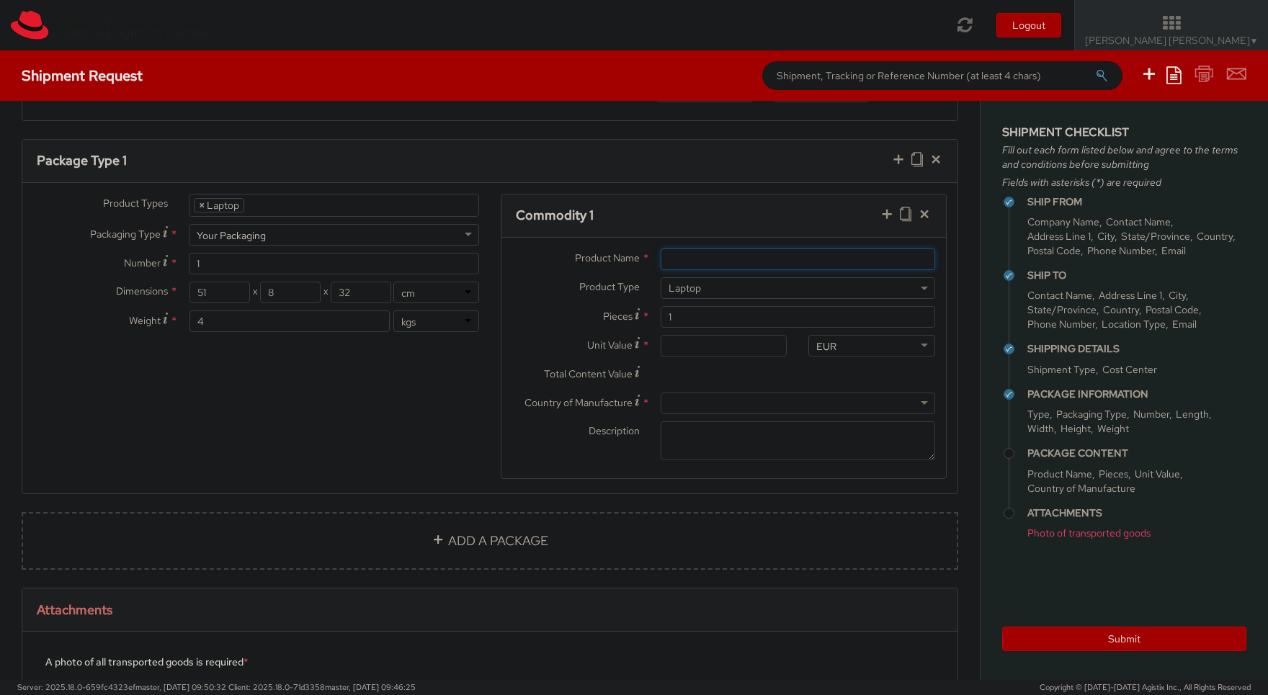
click at [726, 261] on input "Product Name *" at bounding box center [798, 260] width 275 height 22
type input "Lenovo P1 gen3"
click at [738, 344] on input "Unit Value *" at bounding box center [724, 346] width 127 height 22
type input "5.00"
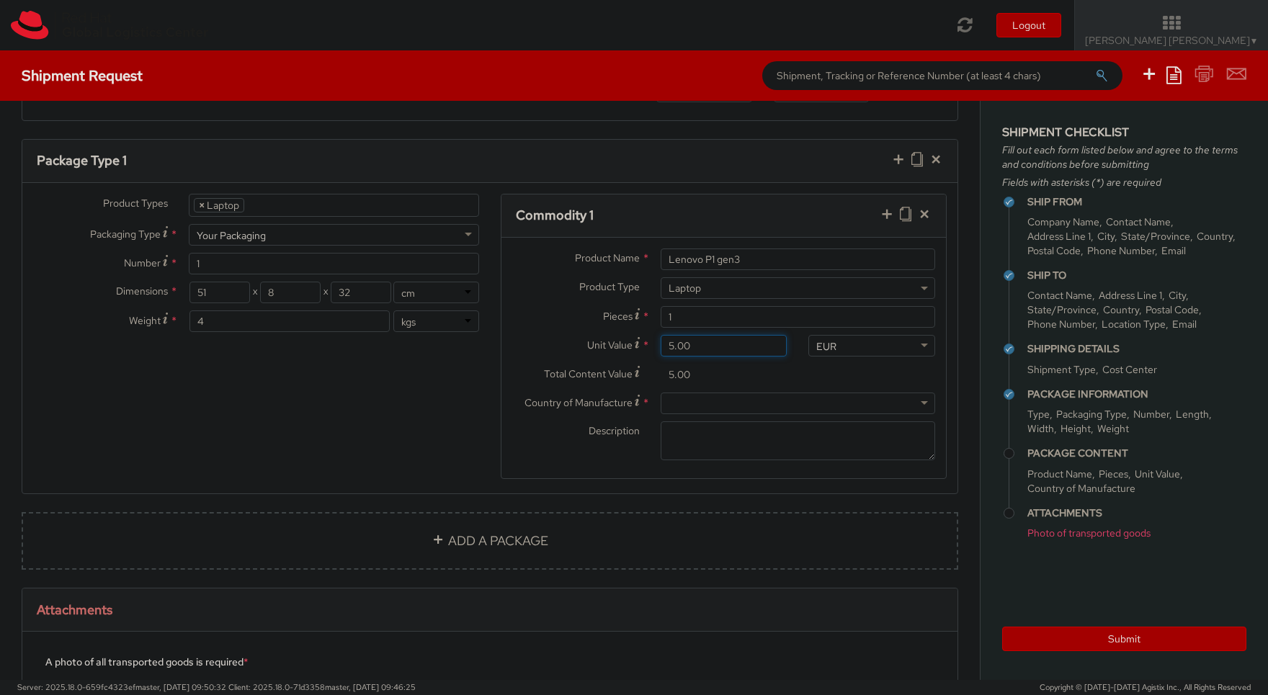
type input "50.00"
type input "500.00"
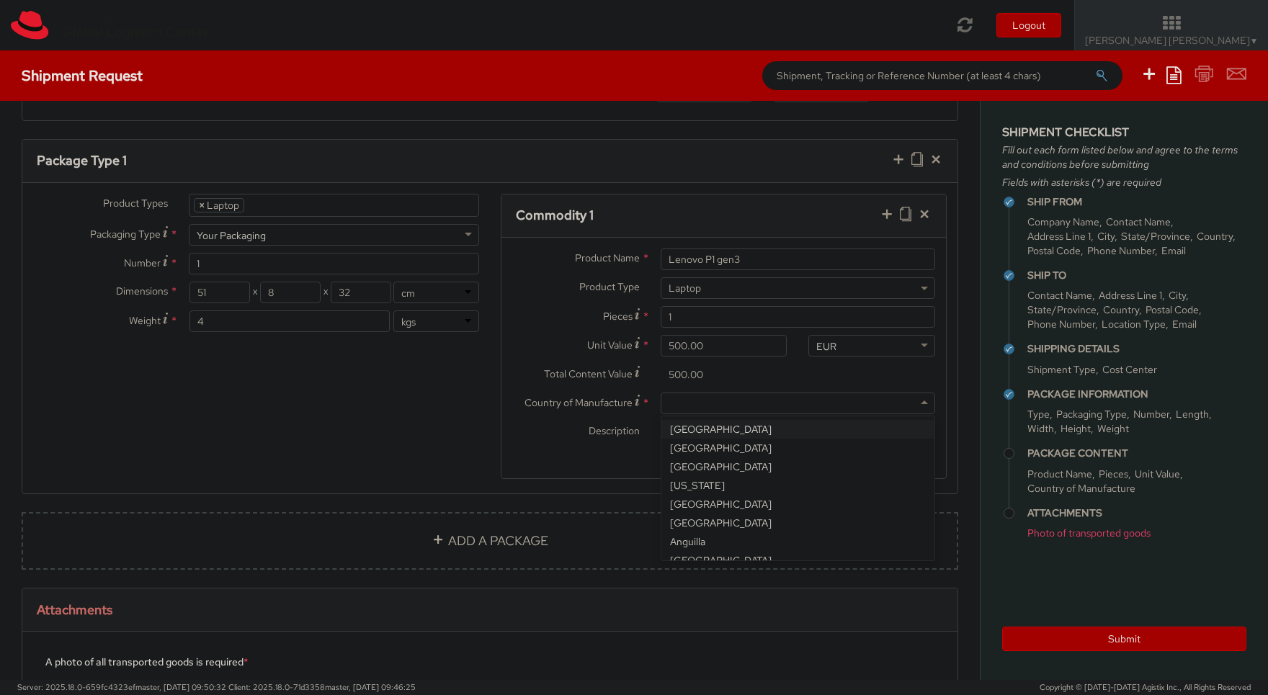
click at [734, 406] on div at bounding box center [798, 404] width 275 height 22
click at [723, 465] on div "Country of Manufacture * [GEOGRAPHIC_DATA] [GEOGRAPHIC_DATA] [GEOGRAPHIC_DATA] …" at bounding box center [723, 431] width 445 height 76
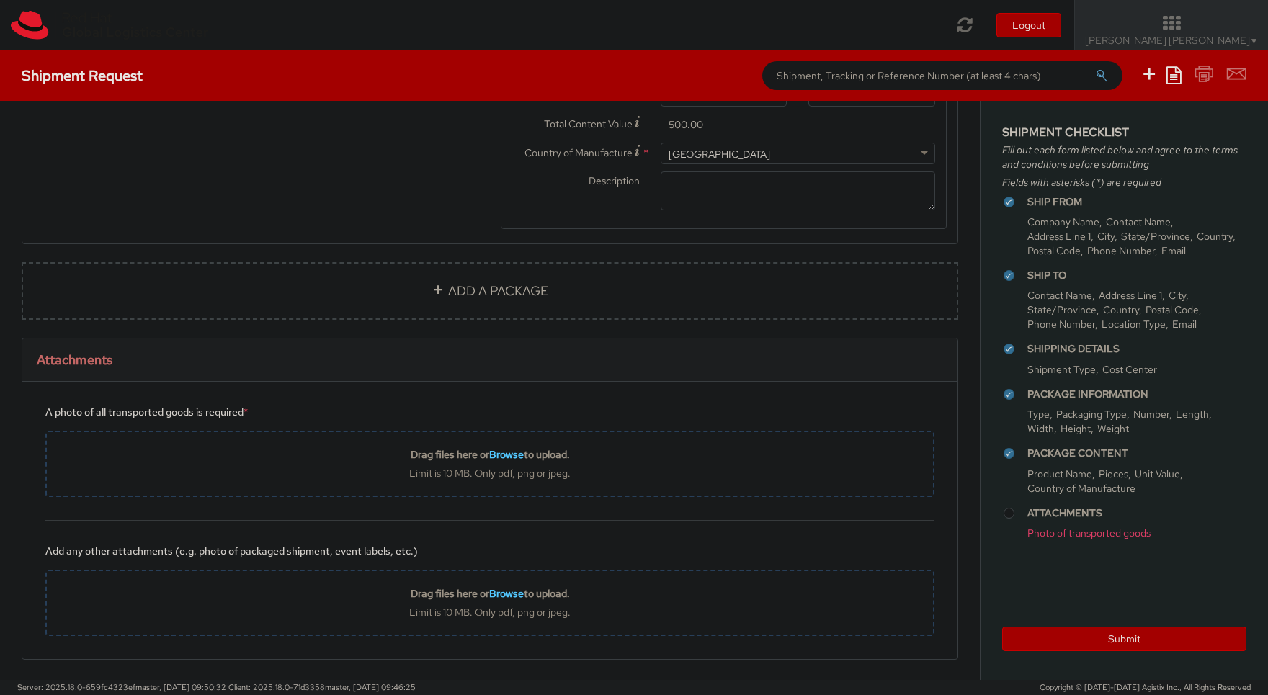
scroll to position [970, 0]
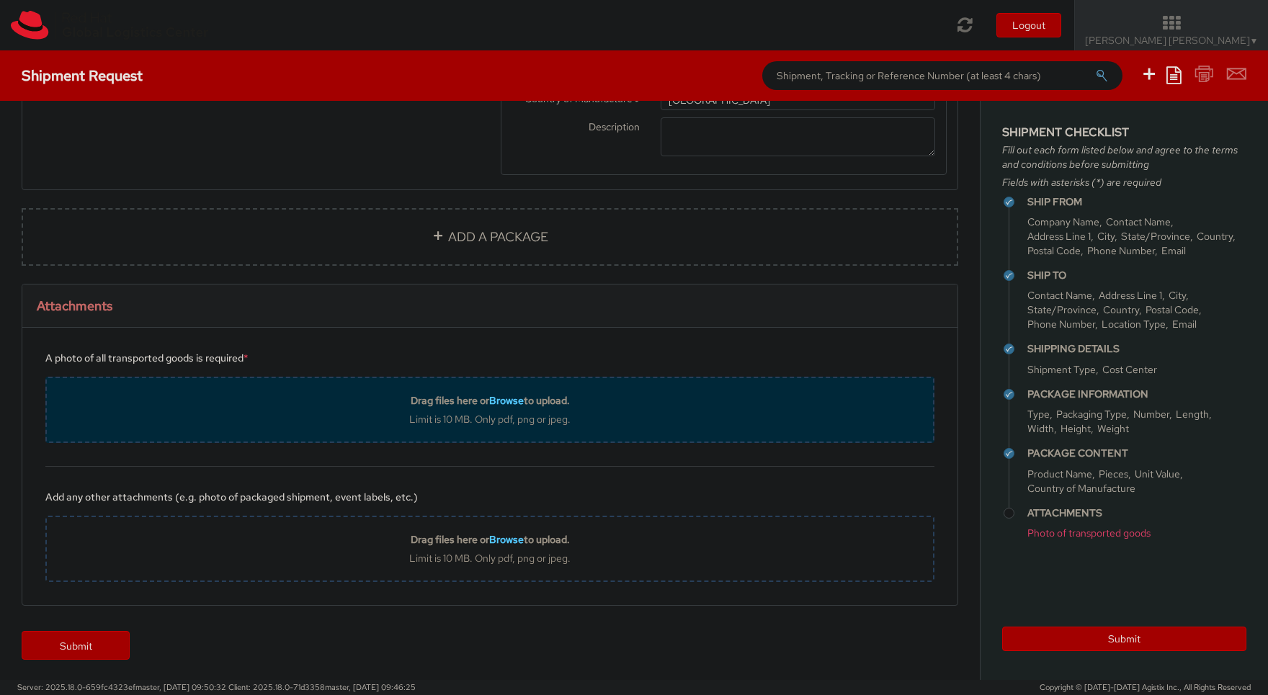
click at [509, 413] on div "Limit is 10 MB. Only pdf, png or jpeg." at bounding box center [490, 419] width 886 height 13
type input "C:\fakepath\IMG_3789.JPG"
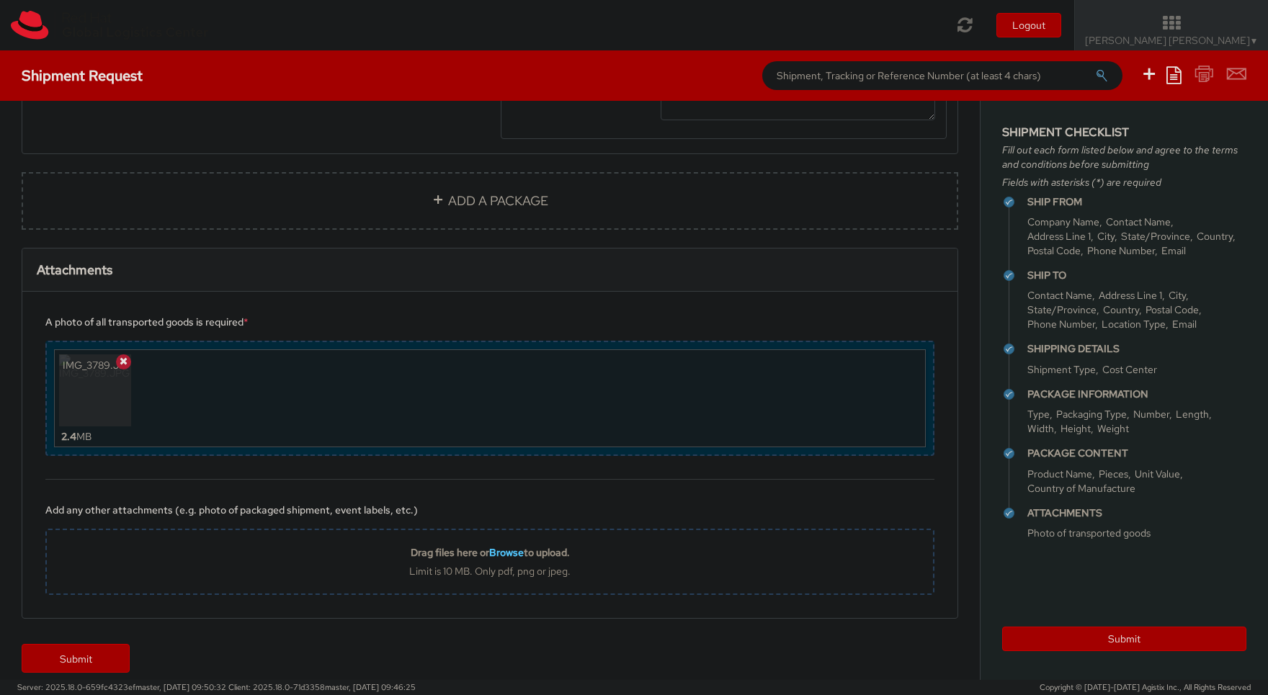
scroll to position [1019, 0]
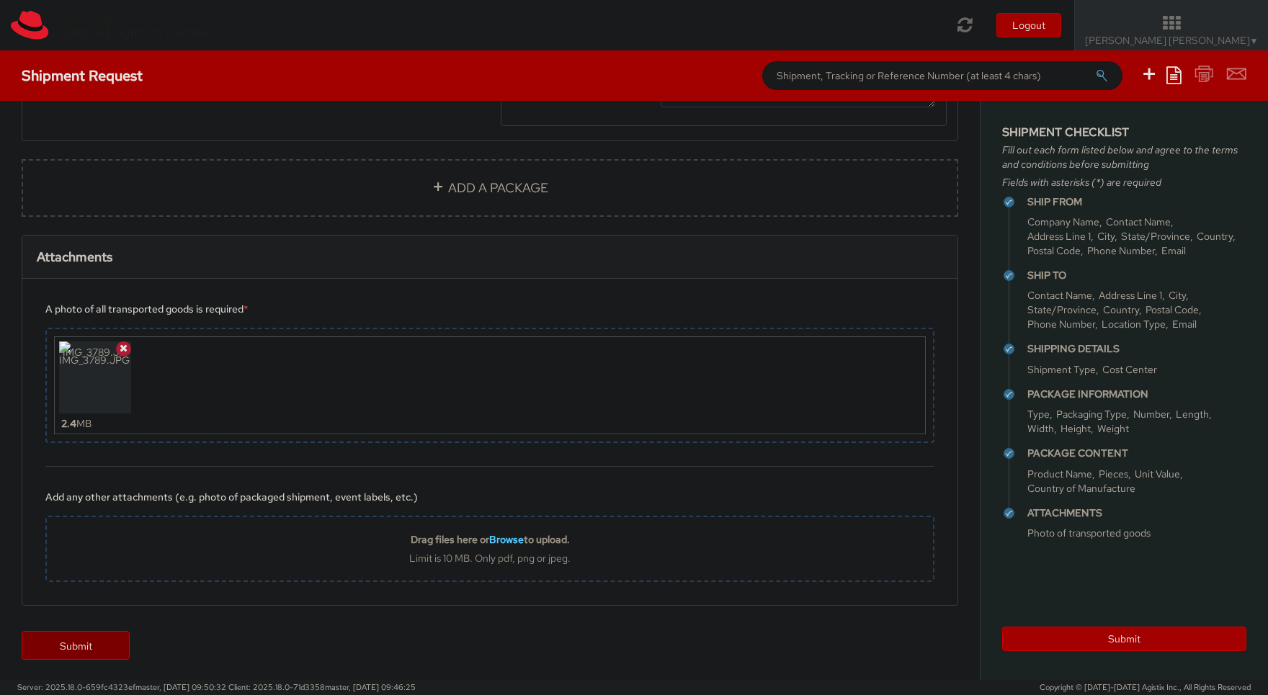
click at [97, 637] on link "Submit" at bounding box center [76, 645] width 108 height 29
